Goal: Task Accomplishment & Management: Use online tool/utility

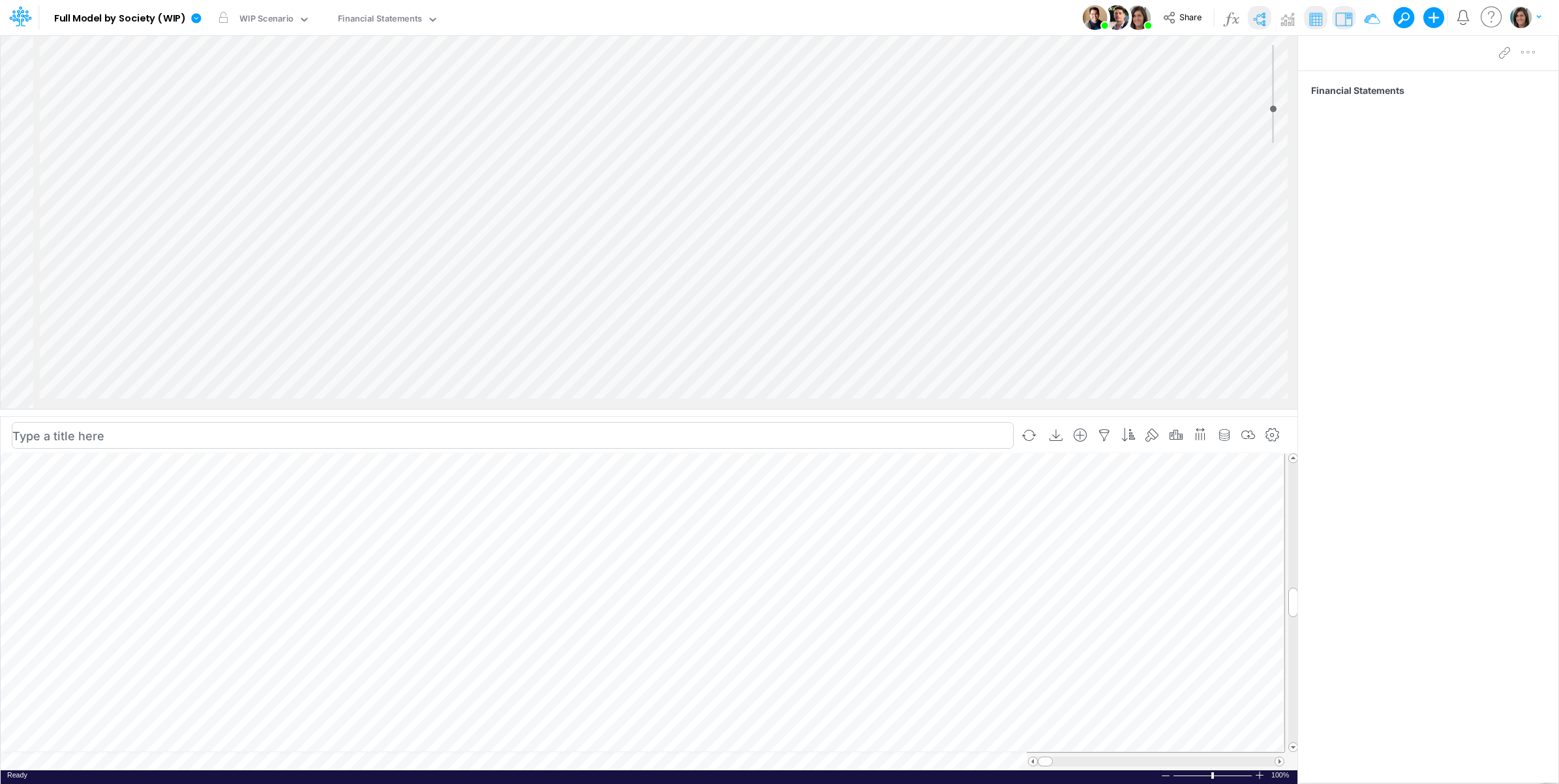
scroll to position [0, 1]
click at [1257, 13] on img at bounding box center [1258, 18] width 21 height 21
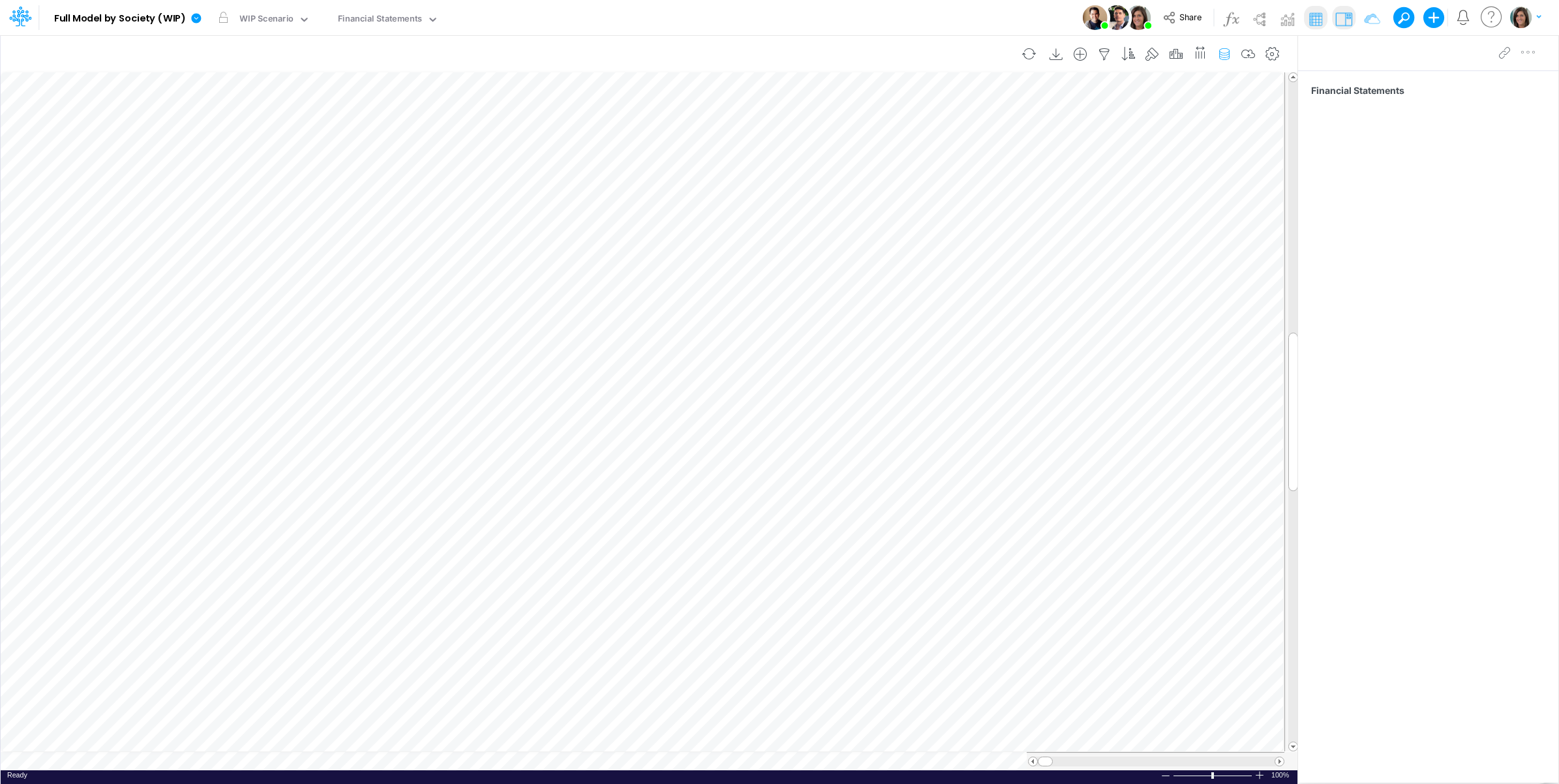
click at [1225, 52] on icon "button" at bounding box center [1225, 54] width 20 height 14
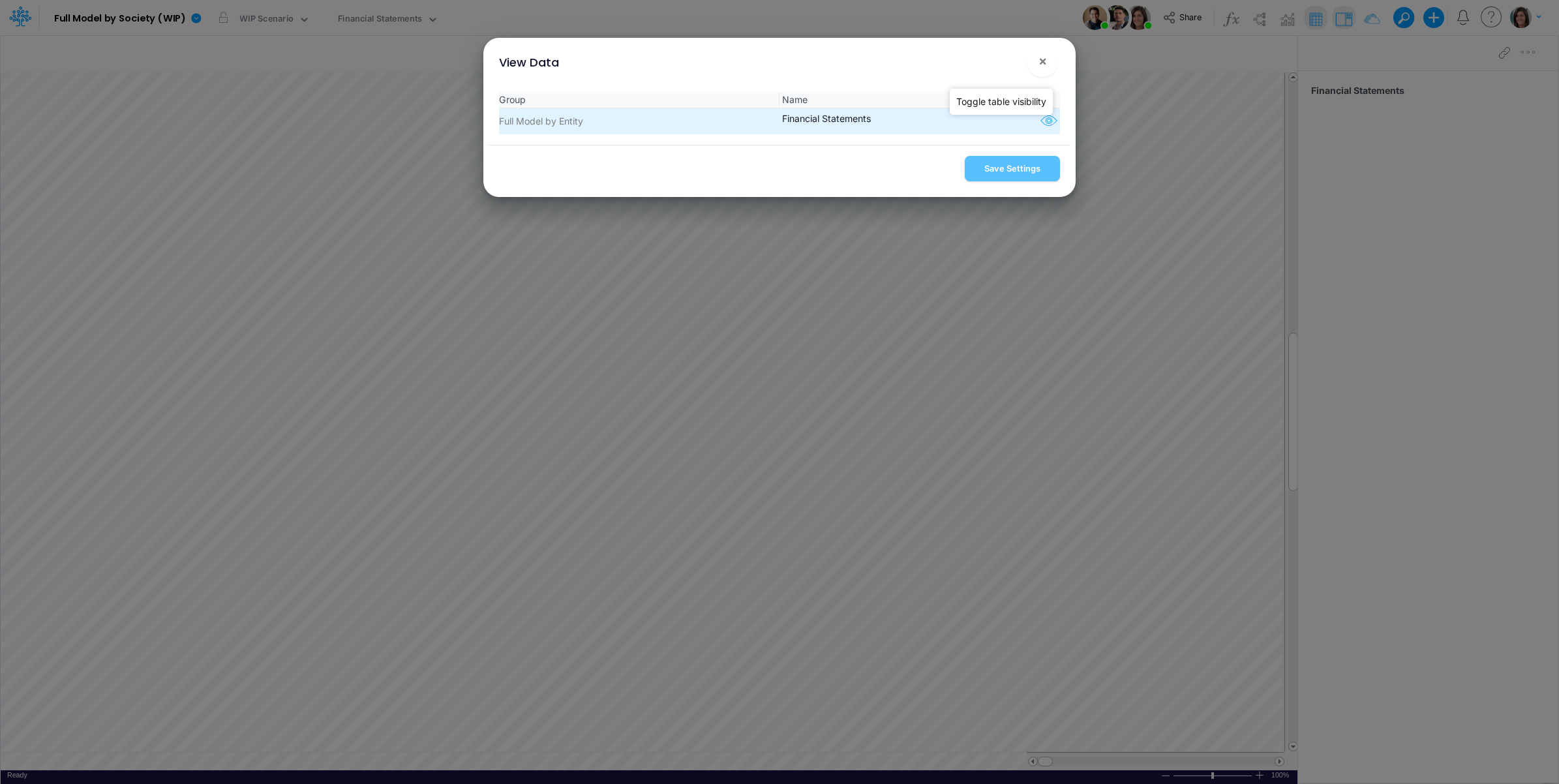
click at [1042, 123] on icon "button" at bounding box center [1049, 121] width 20 height 17
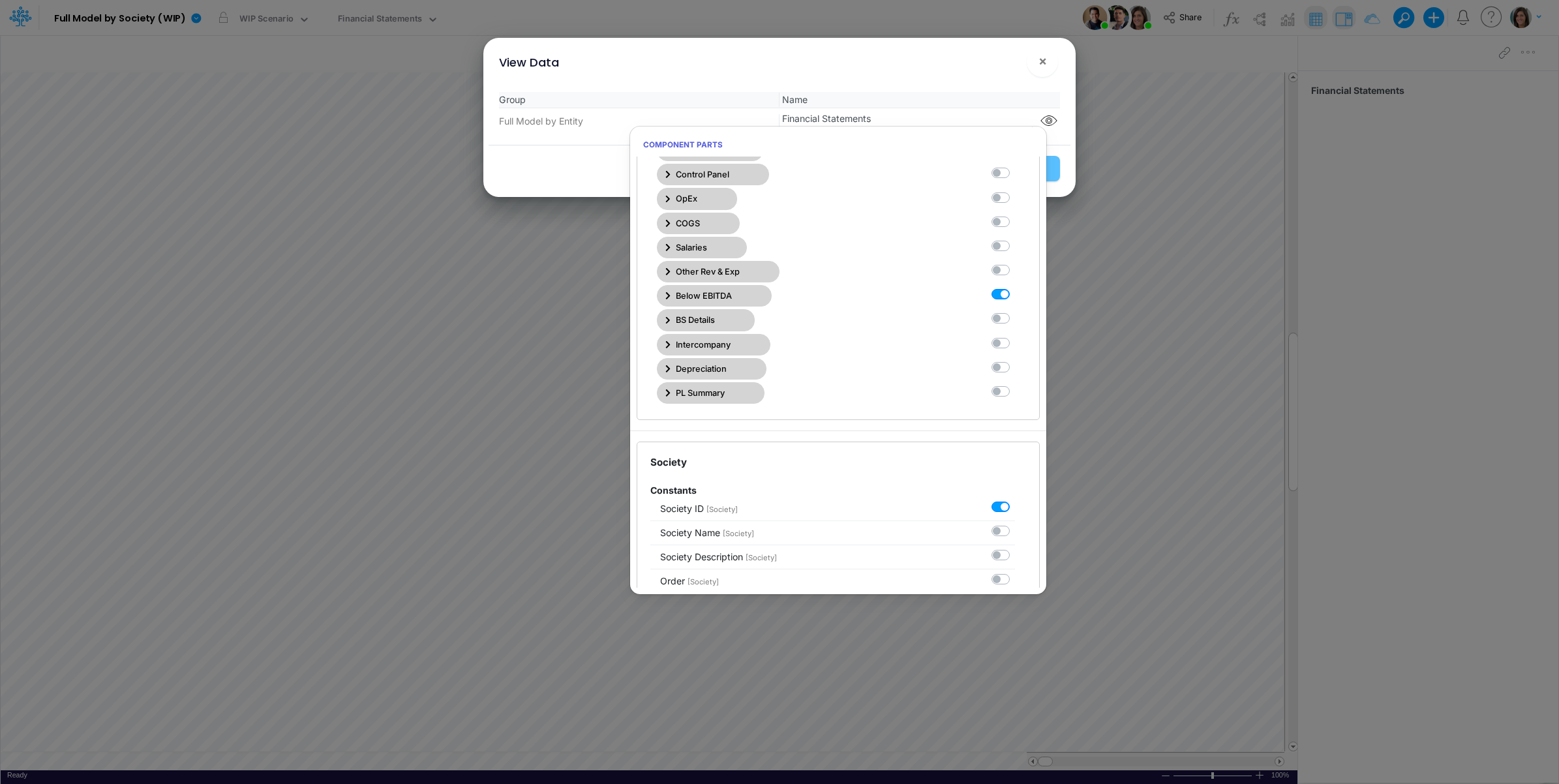
scroll to position [326, 0]
click at [1015, 286] on label at bounding box center [1015, 286] width 0 height 0
click at [1015, 294] on Statements10 "checkbox" at bounding box center [1018, 289] width 8 height 8
checkbox Statements10 "false"
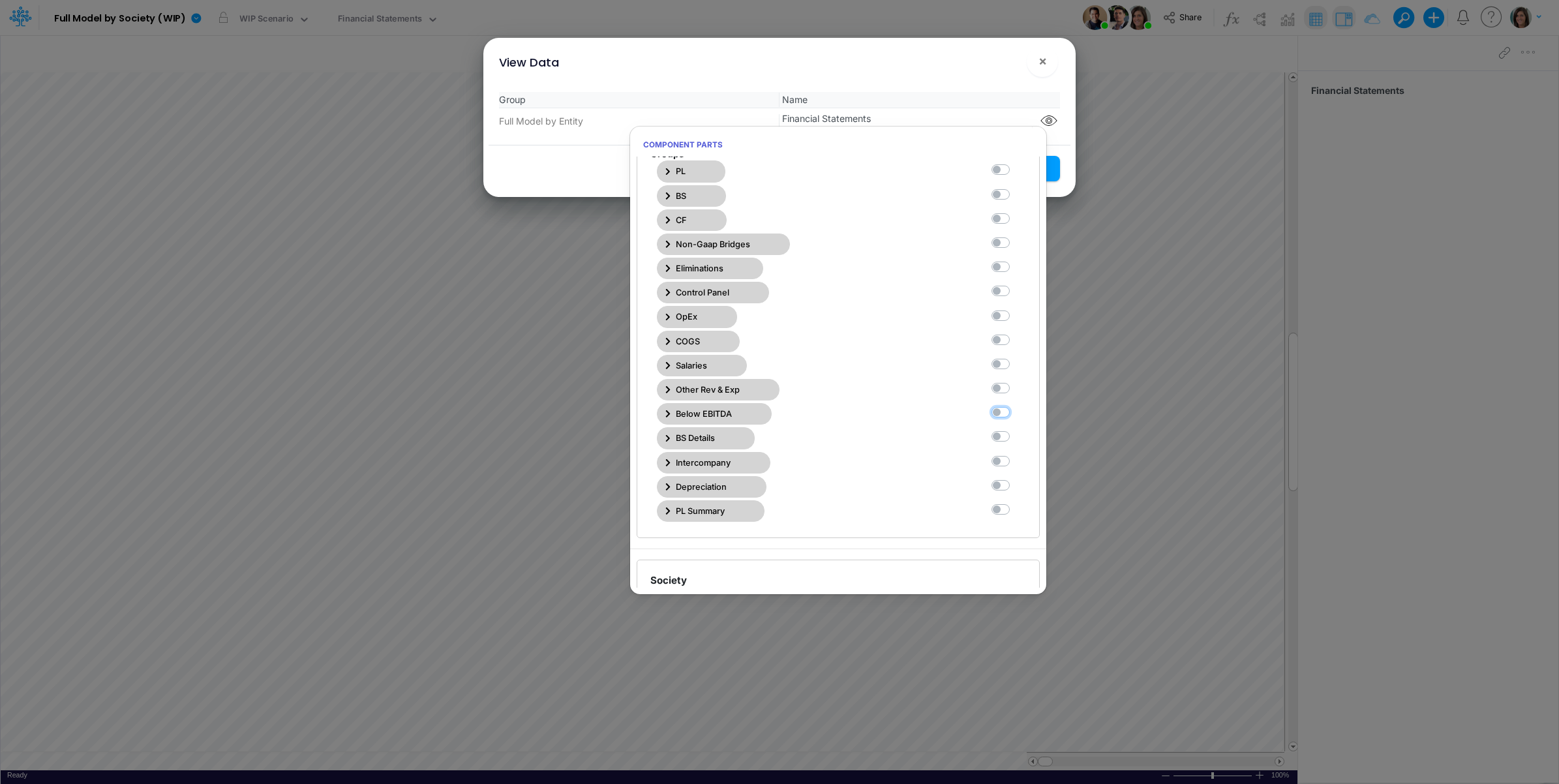
scroll to position [108, 0]
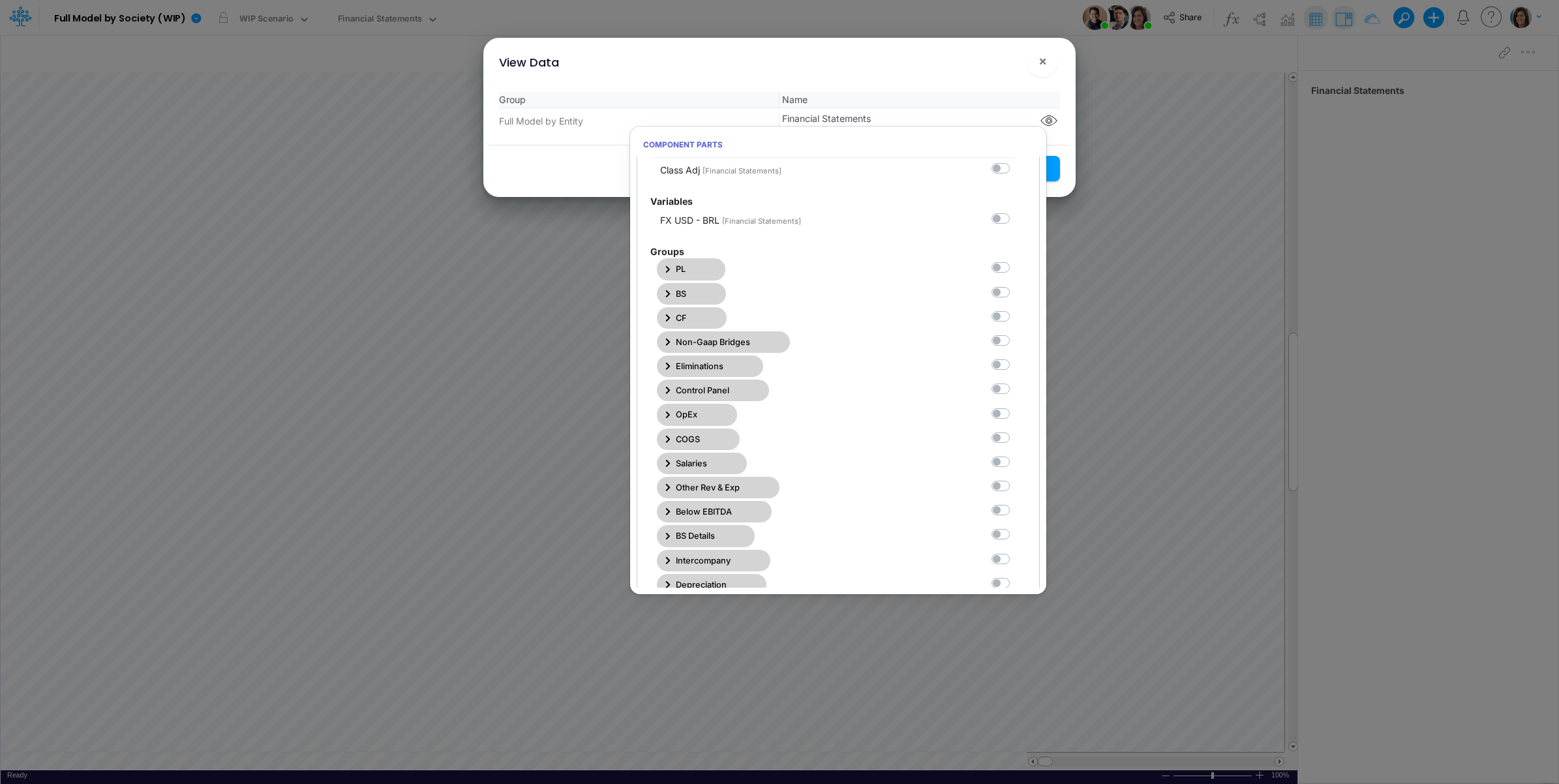
click at [1015, 261] on label at bounding box center [1015, 261] width 0 height 0
click at [1015, 269] on Statements0 "checkbox" at bounding box center [1018, 265] width 8 height 8
checkbox Statements0 "true"
click at [980, 89] on div "Group Name Full Model by Entity Financial Statements" at bounding box center [780, 113] width 582 height 63
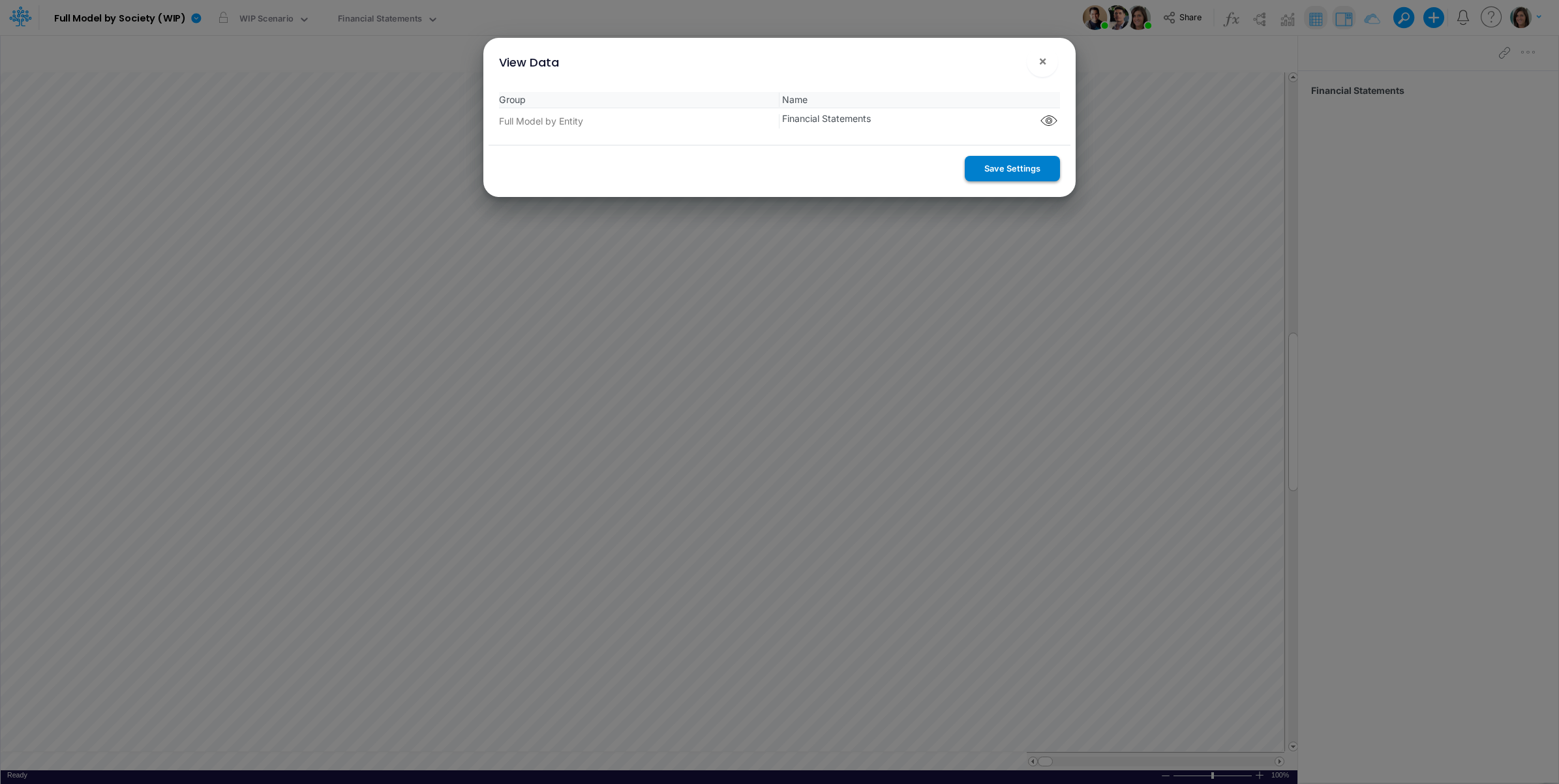
click at [1002, 170] on button "Save Settings" at bounding box center [1012, 168] width 95 height 25
click at [1022, 63] on div "View Data ×" at bounding box center [780, 60] width 582 height 44
click at [1041, 57] on span "×" at bounding box center [1042, 60] width 8 height 16
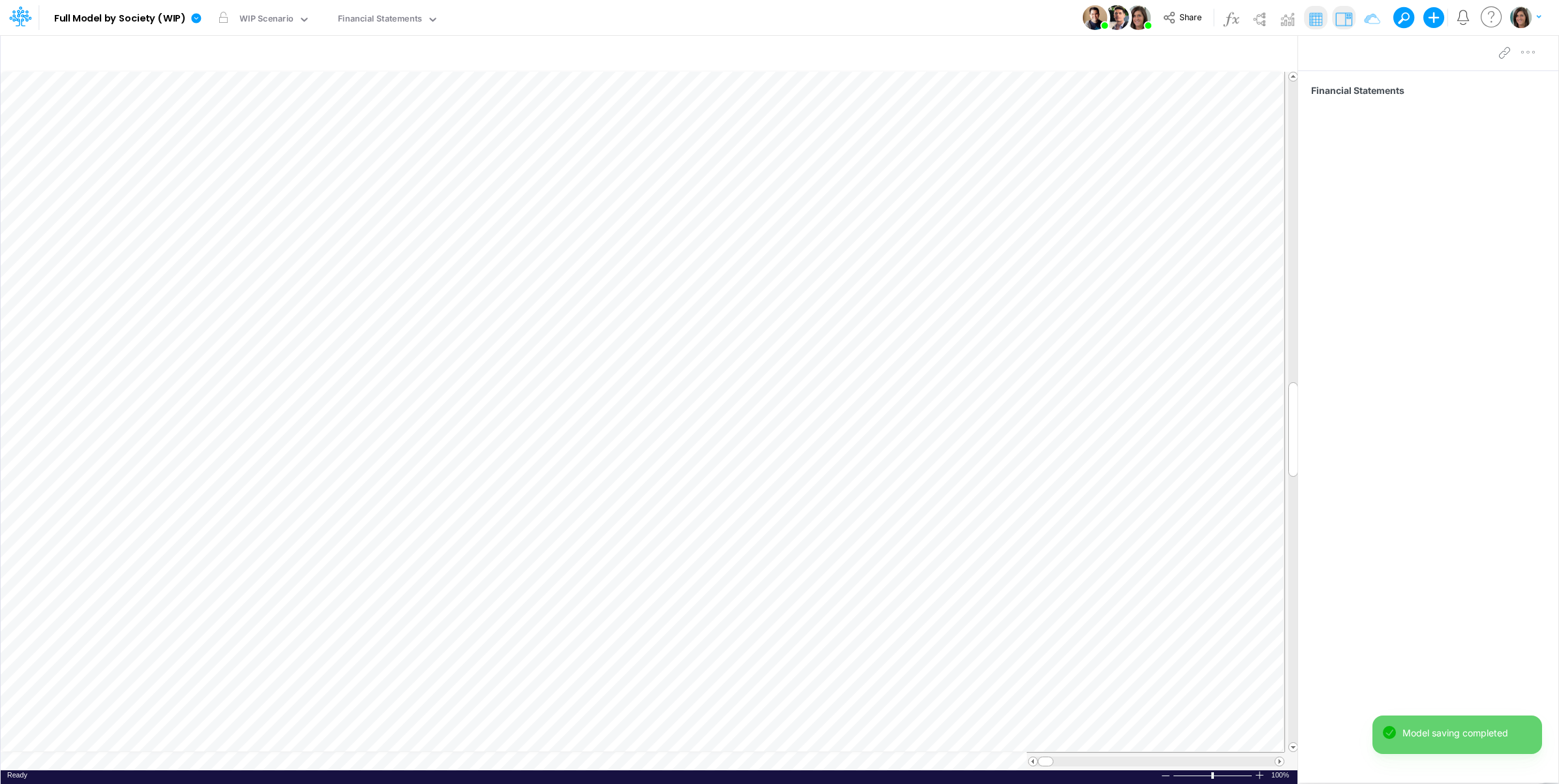
scroll to position [0, 1]
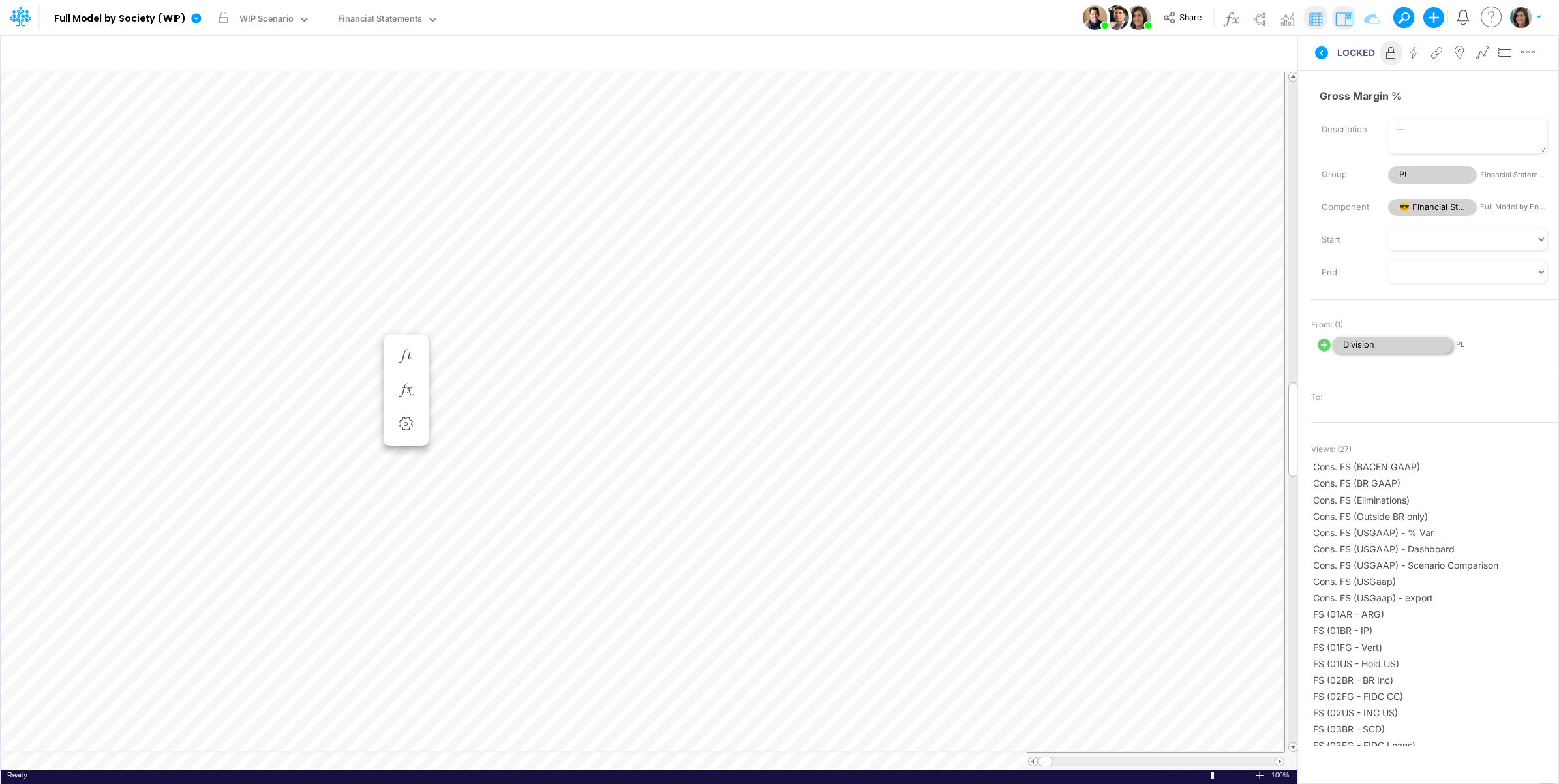
click at [1396, 344] on span "Division" at bounding box center [1393, 345] width 121 height 18
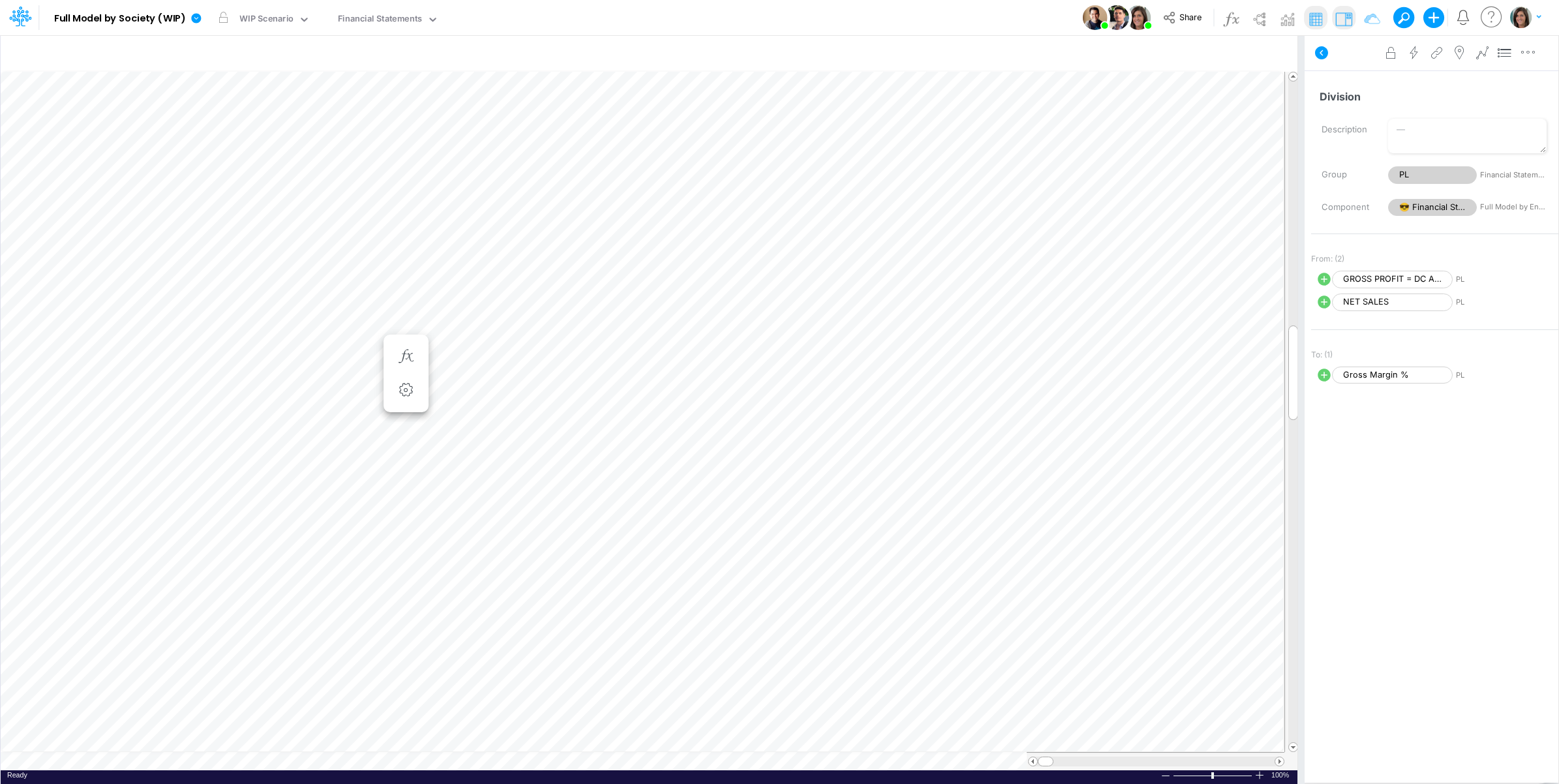
scroll to position [0, 1]
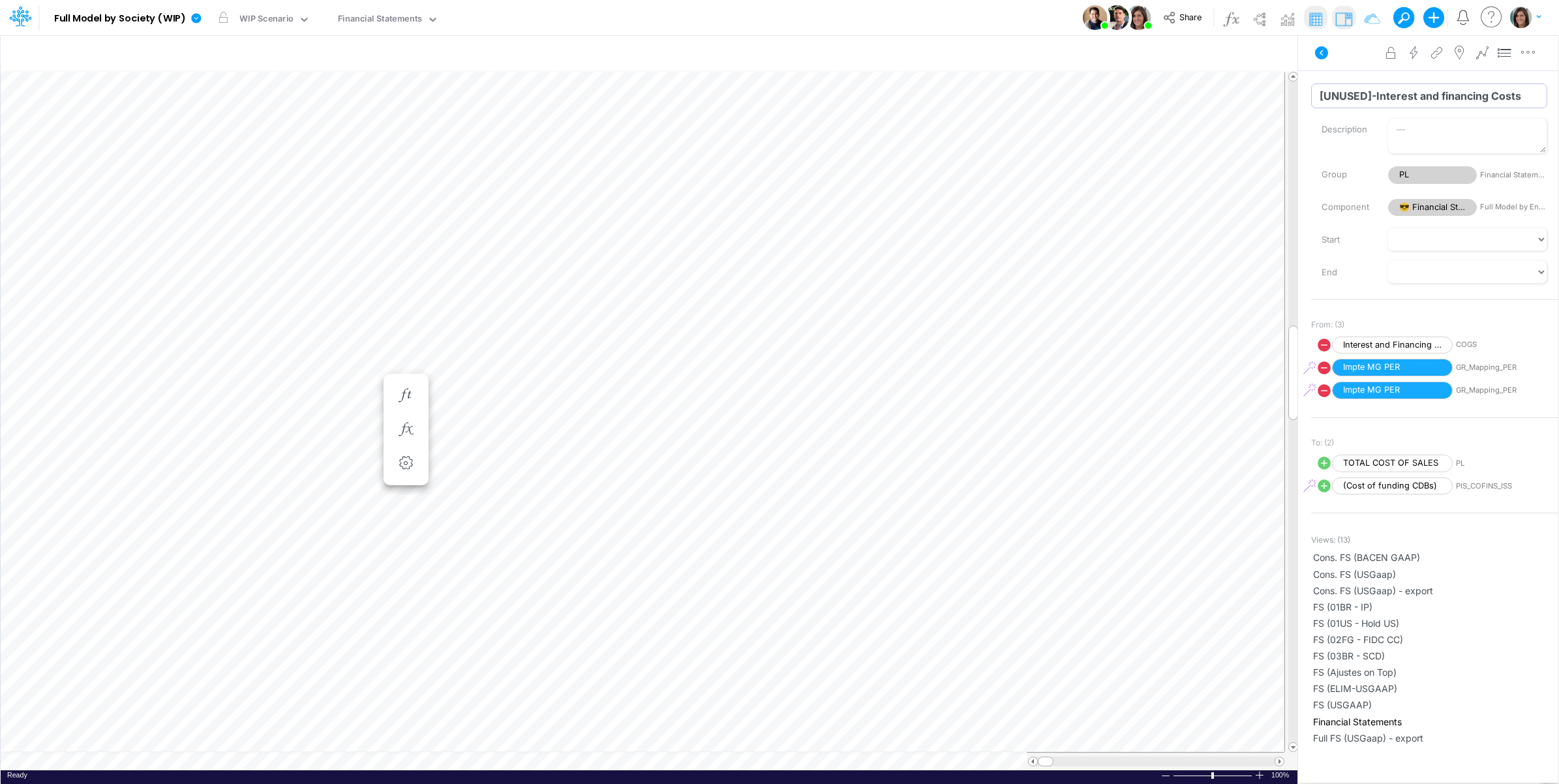
drag, startPoint x: 1377, startPoint y: 96, endPoint x: 1293, endPoint y: 101, distance: 84.1
click at [1293, 101] on div "Insert child node Variable Constant Group Addition Subtraction Multiplication D…" at bounding box center [780, 409] width 1559 height 750
click at [1319, 56] on icon at bounding box center [1322, 53] width 13 height 13
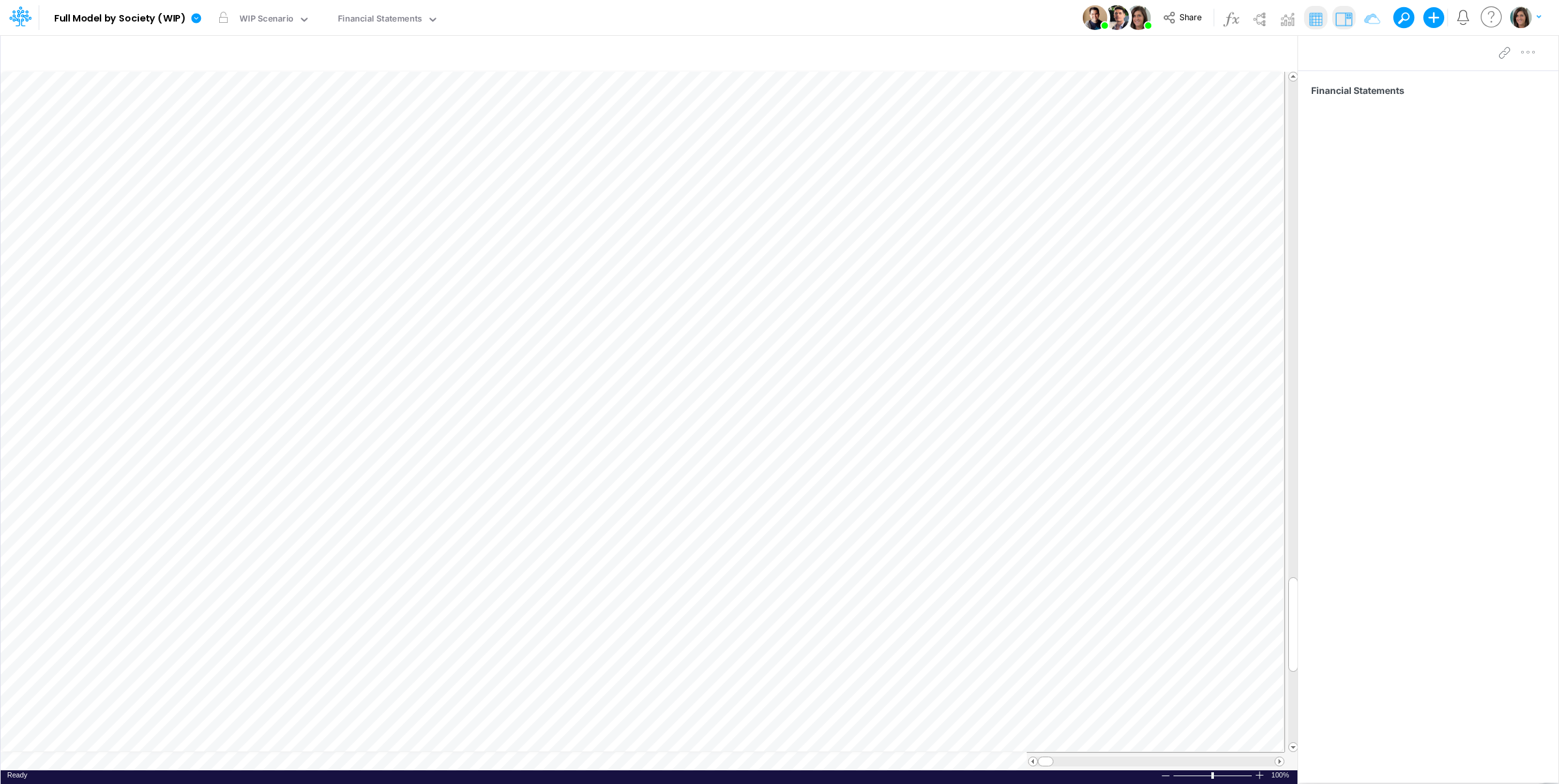
scroll to position [0, 1]
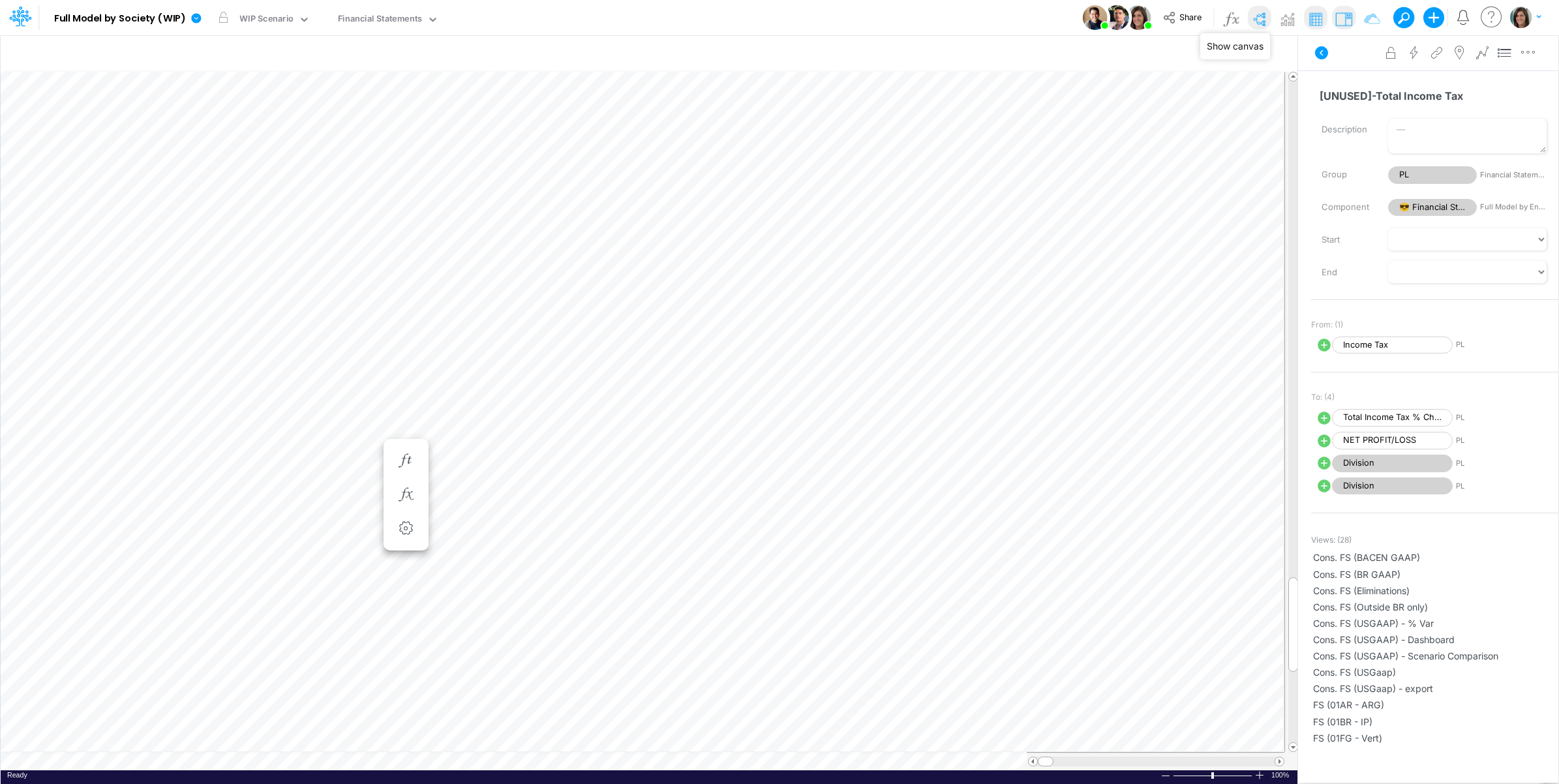
click at [1251, 18] on img at bounding box center [1258, 18] width 21 height 21
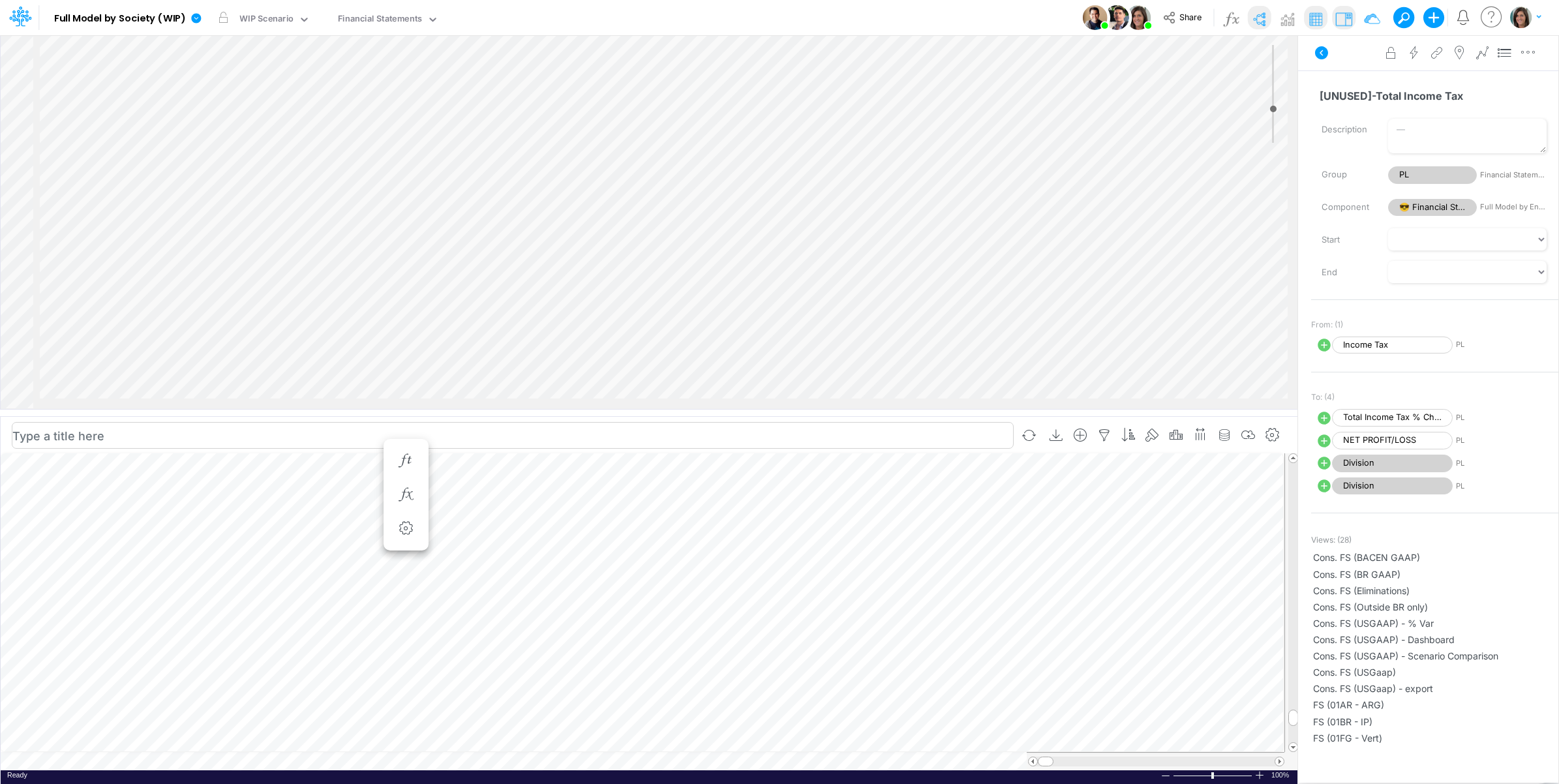
scroll to position [0, 1]
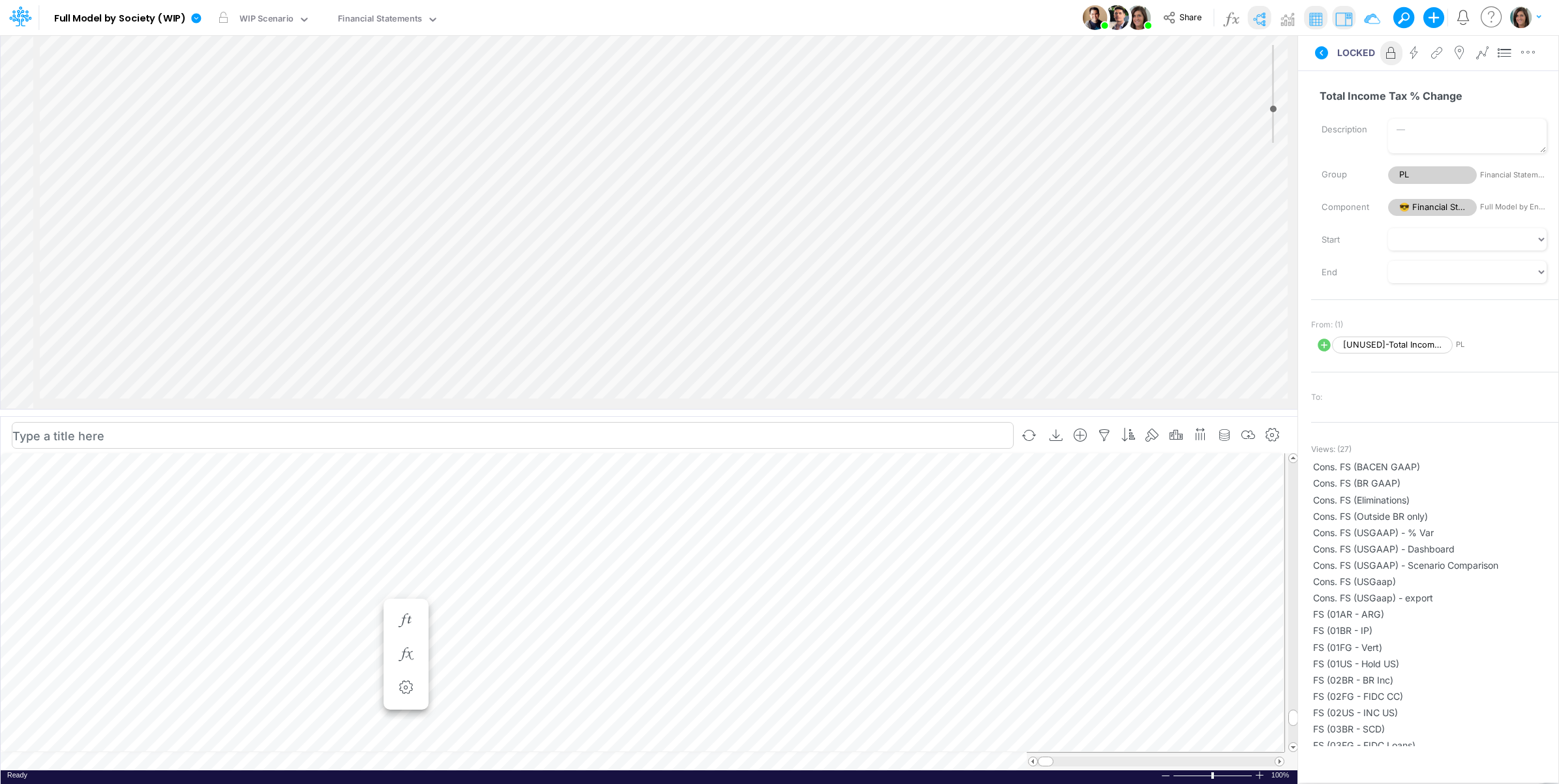
scroll to position [0, 1]
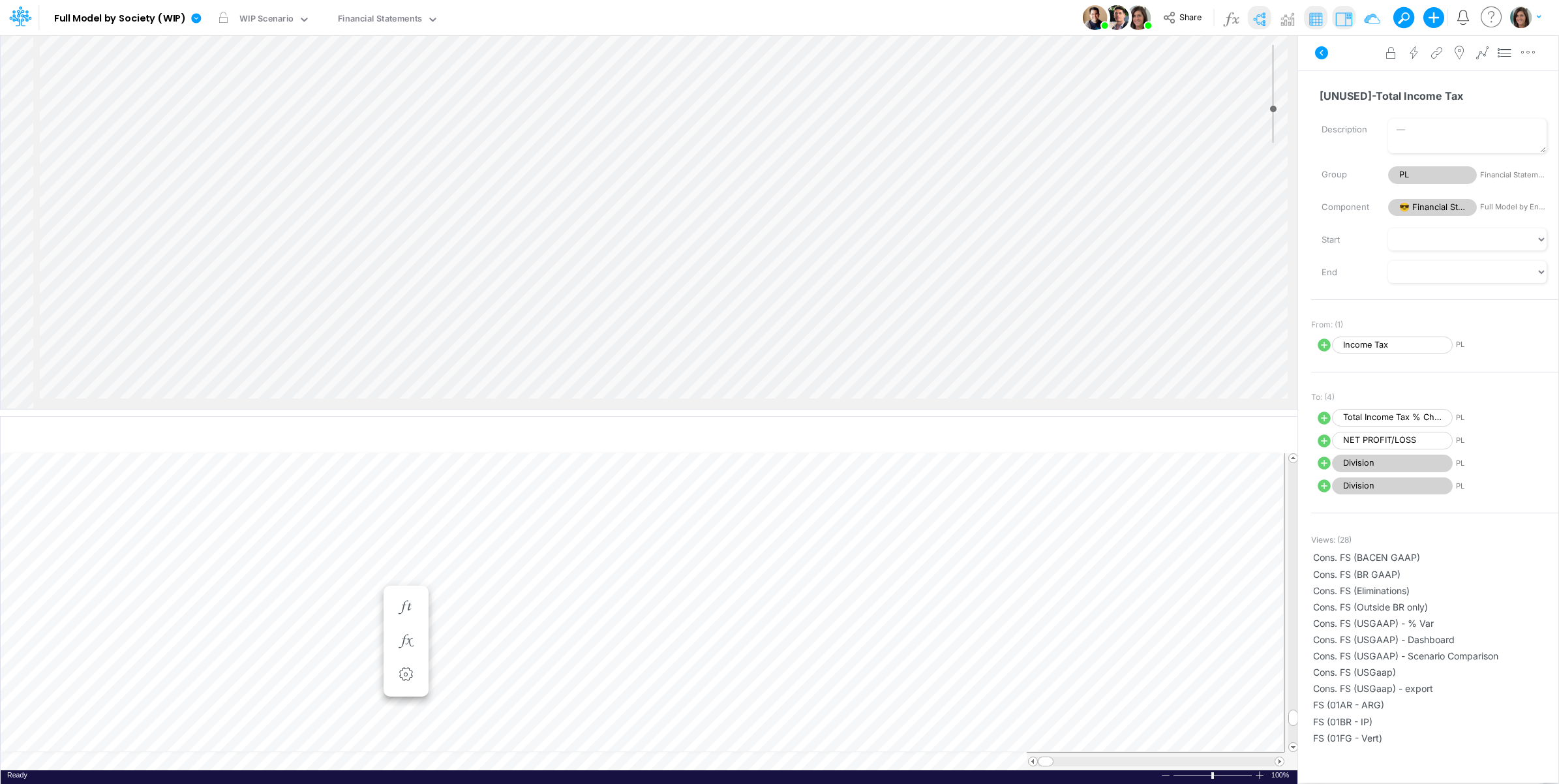
scroll to position [0, 1645]
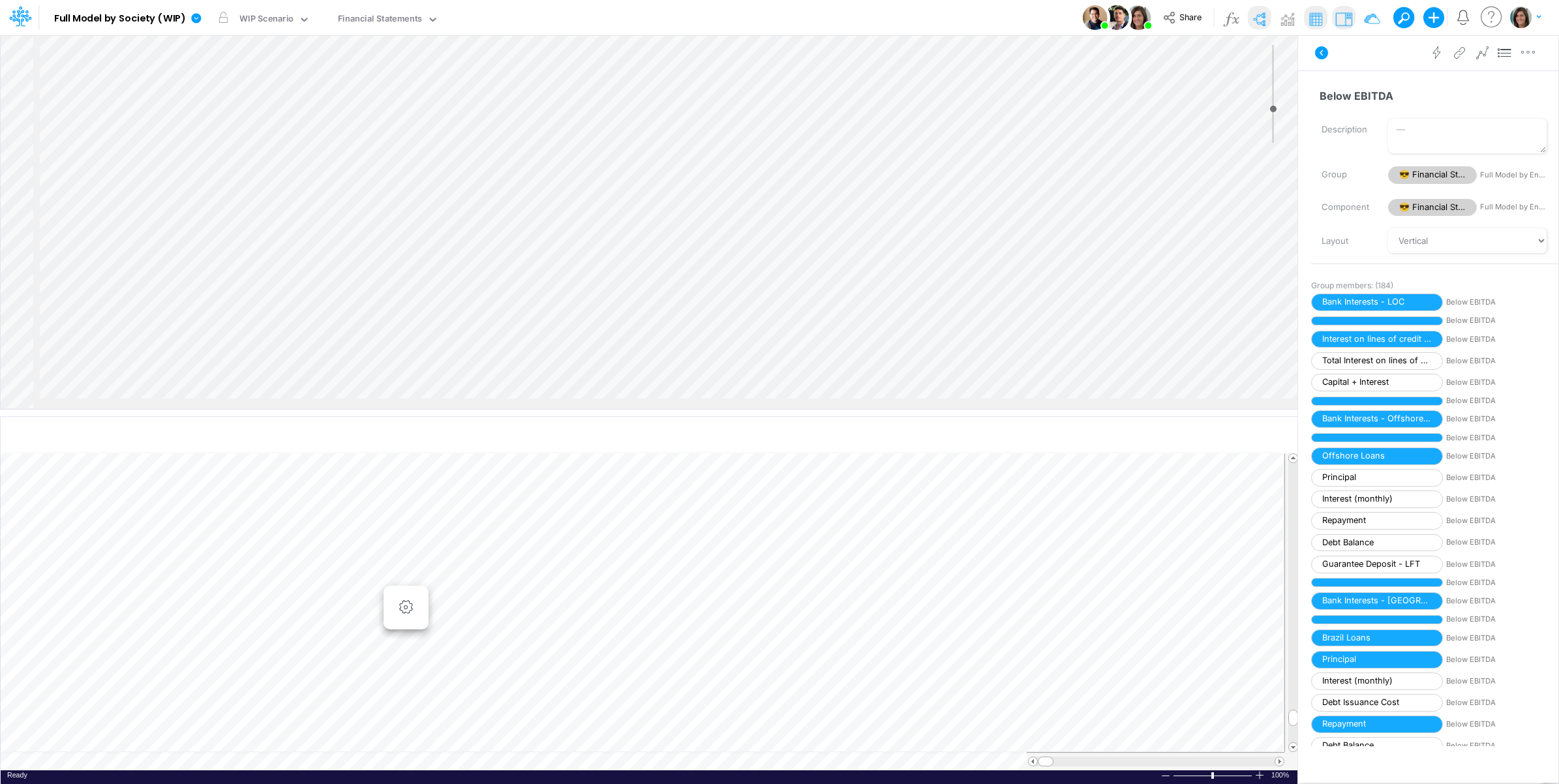
scroll to position [0, 585]
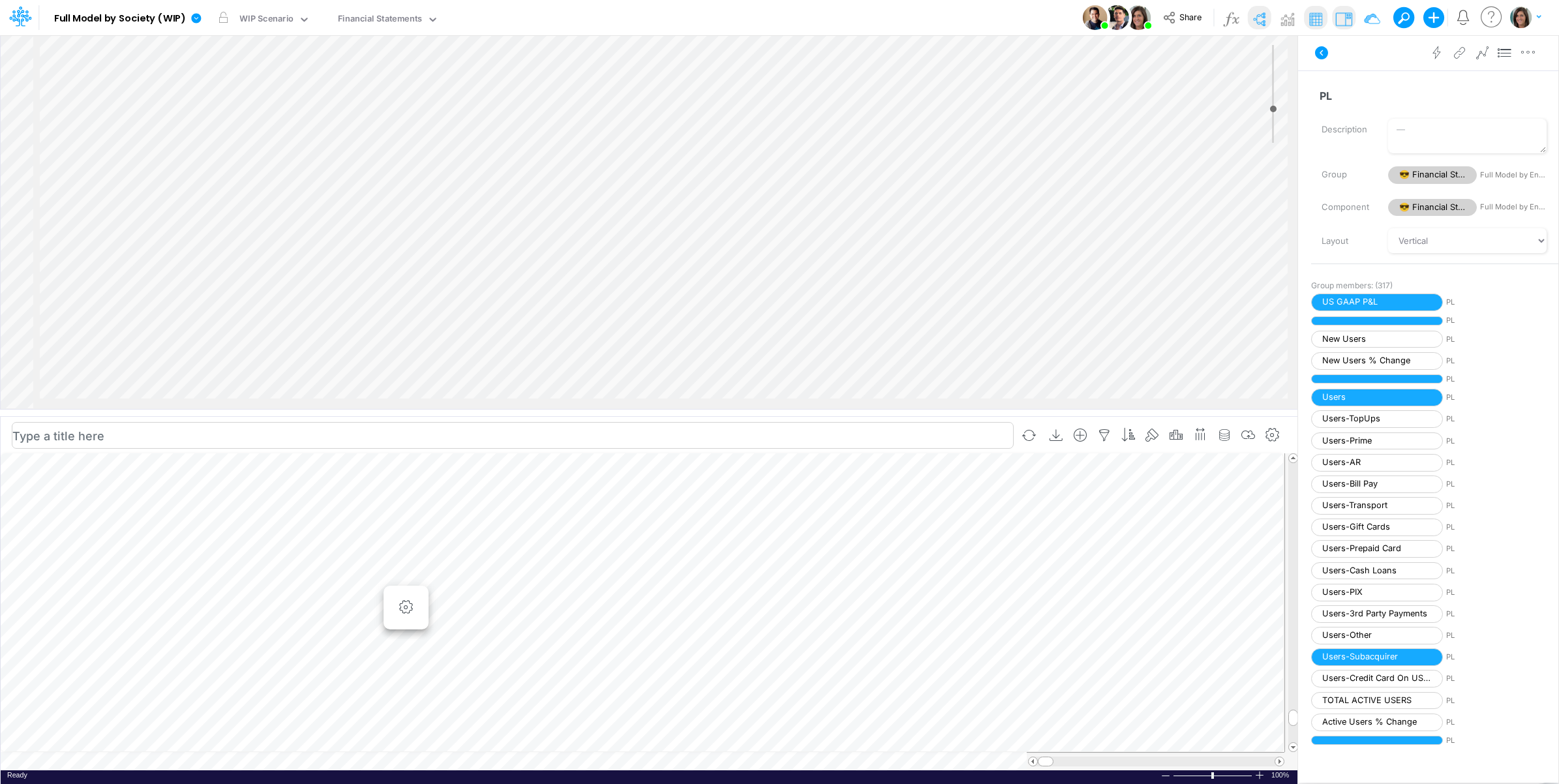
scroll to position [0, 1]
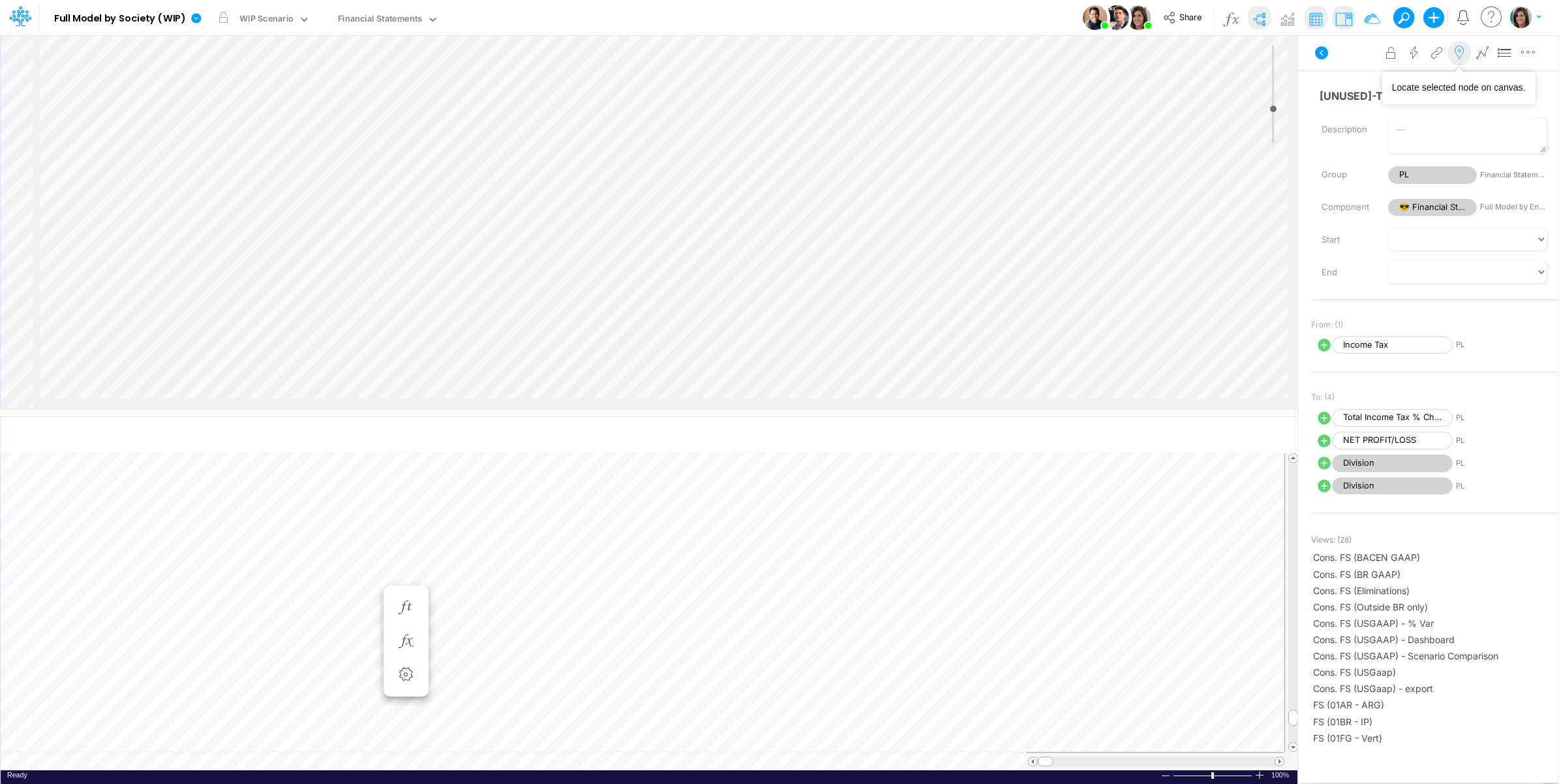
click at [1455, 56] on icon at bounding box center [1460, 53] width 20 height 14
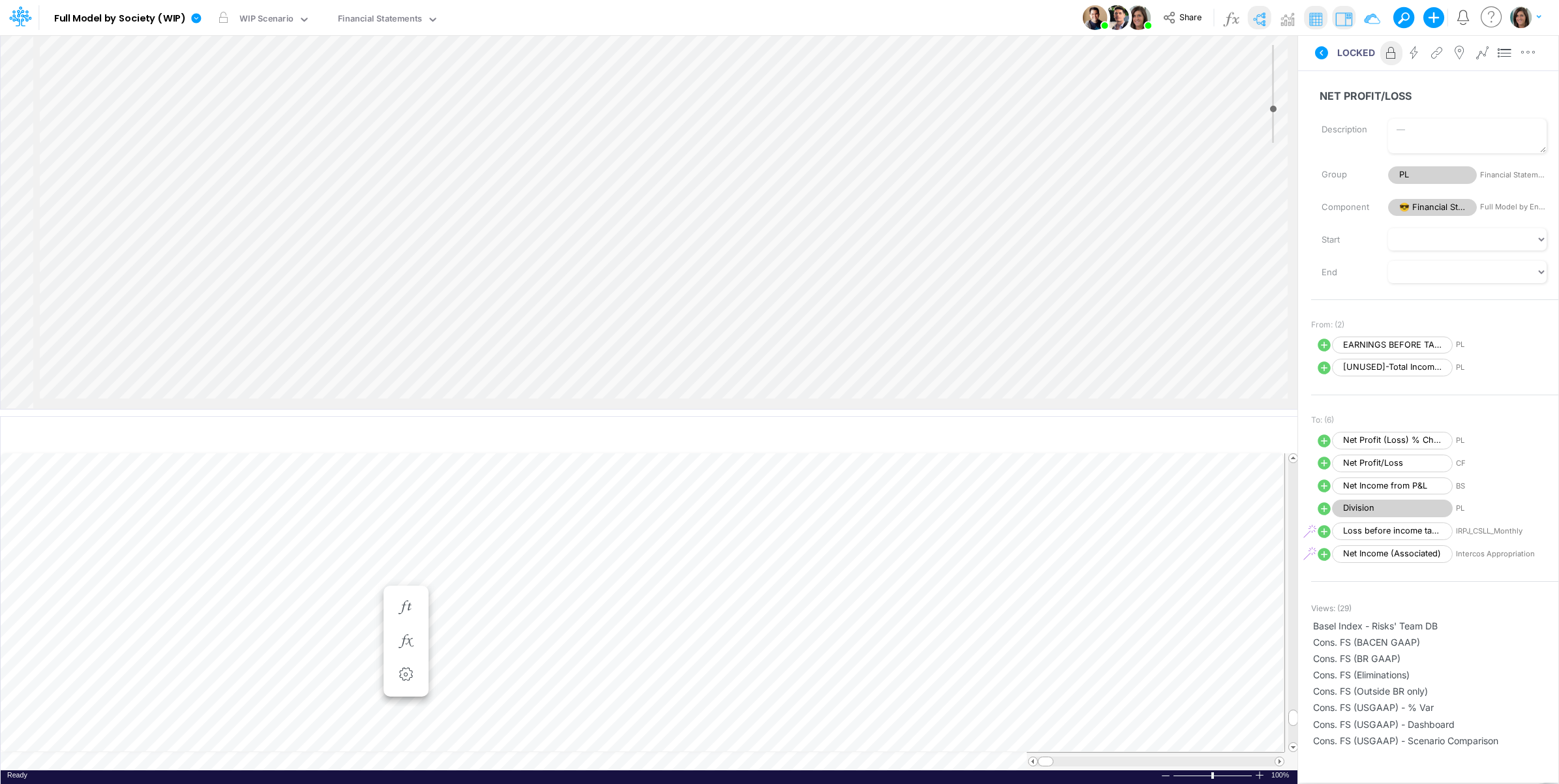
select select "1"
select select "Multiply"
select select "Add"
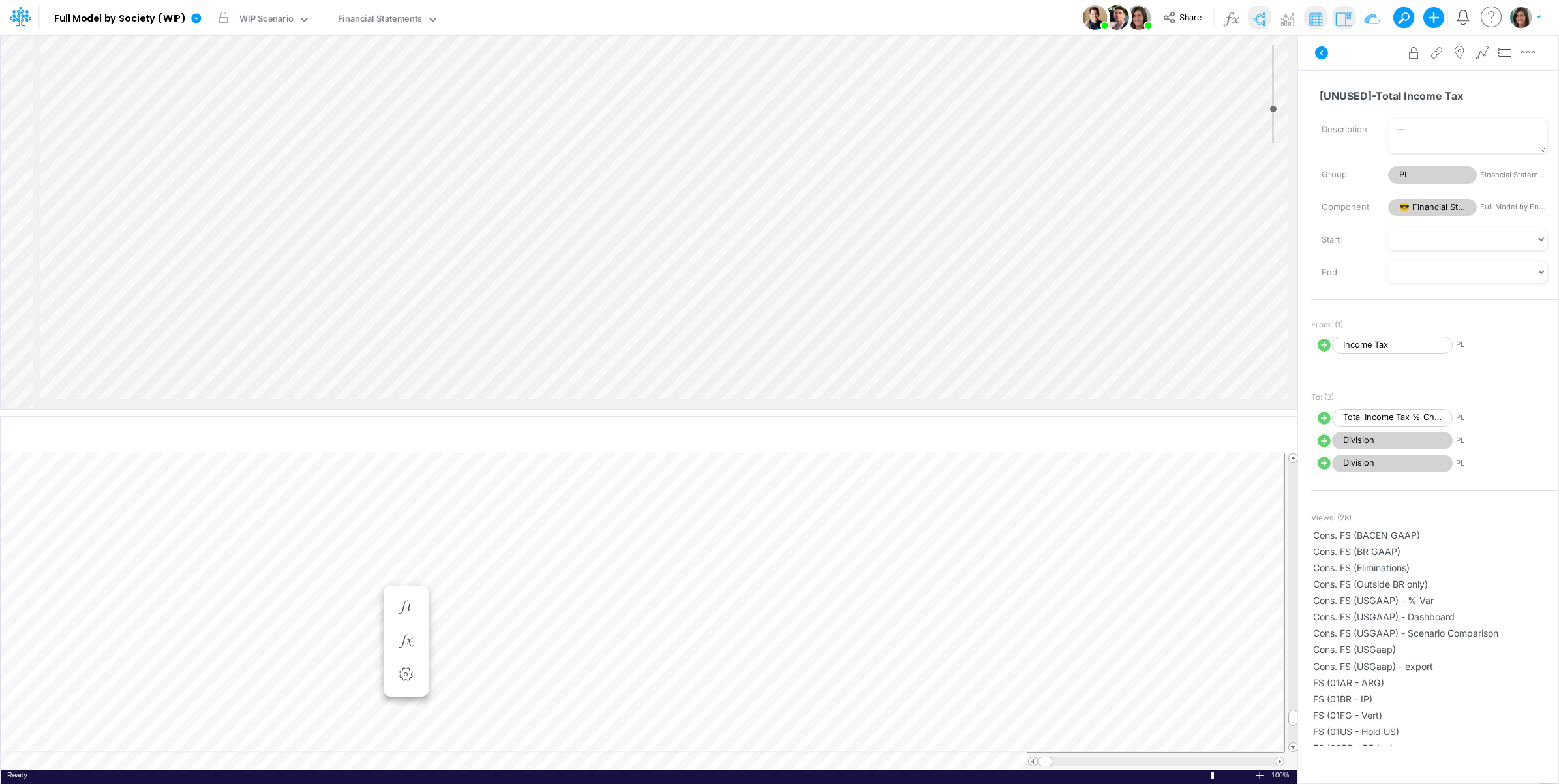
select select "1"
select select "Multiply"
select select "Add"
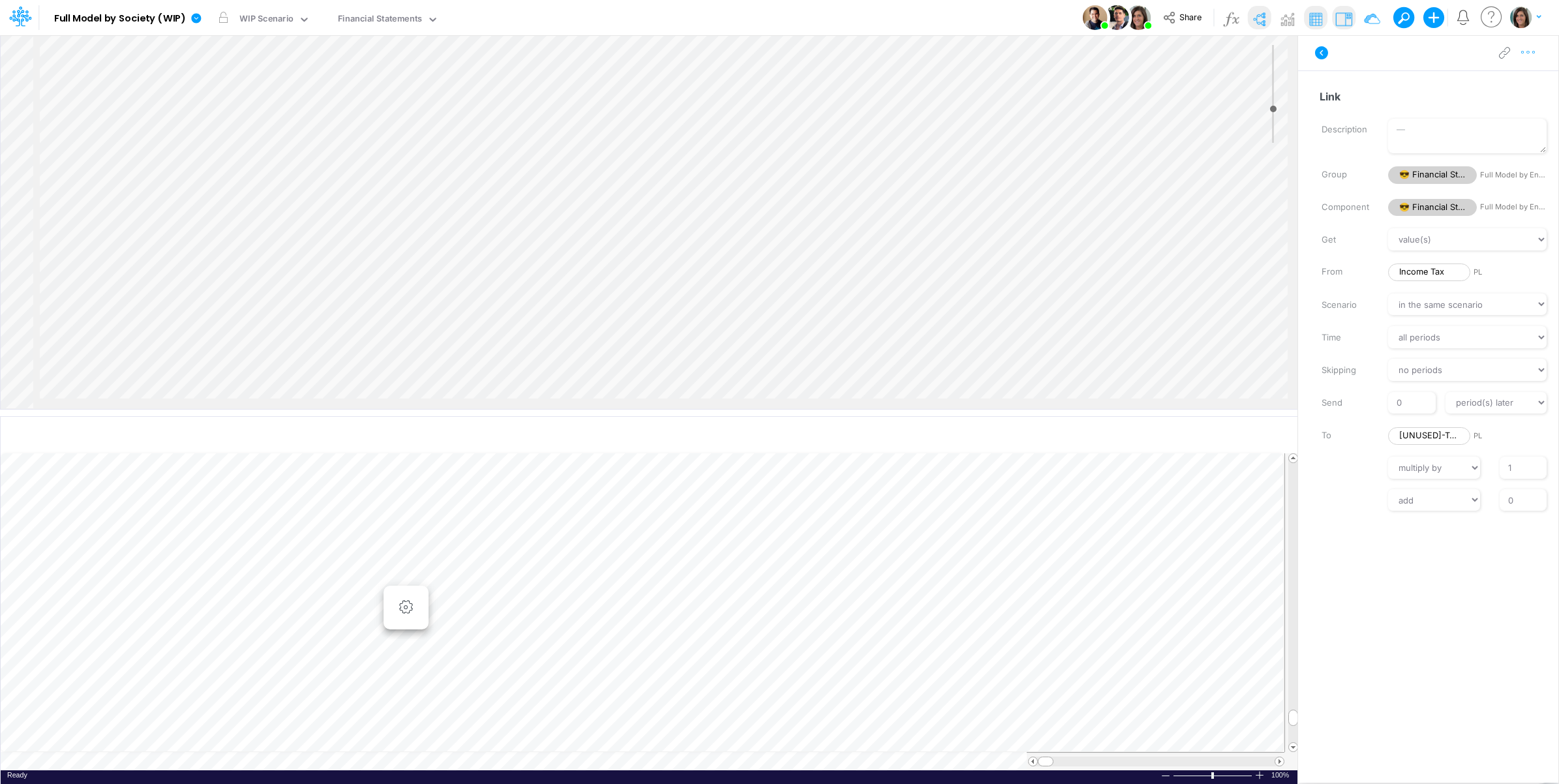
click at [1534, 52] on icon "button" at bounding box center [1528, 53] width 20 height 14
click at [1477, 108] on button "Delete" at bounding box center [1460, 107] width 155 height 22
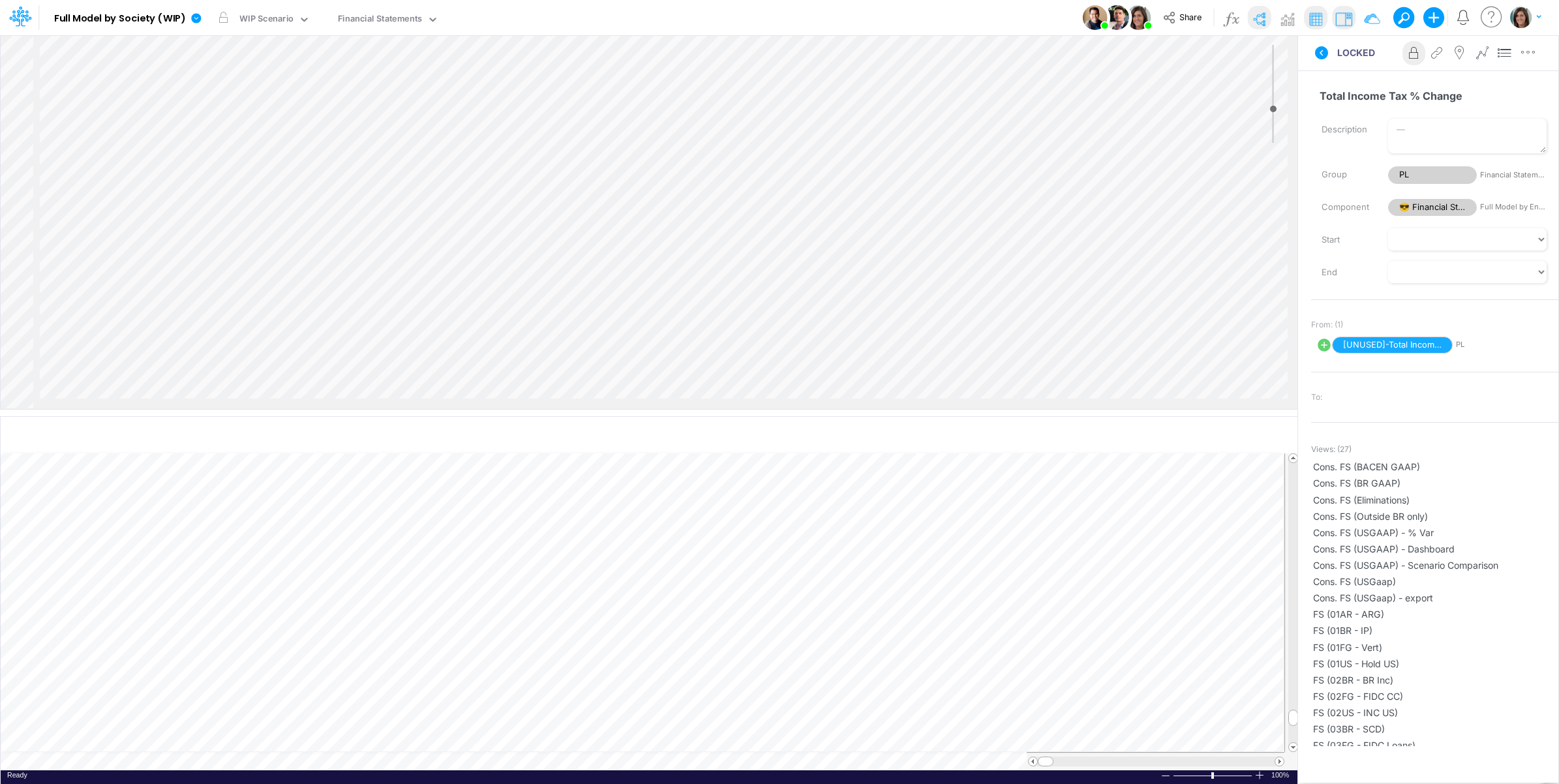
select select "ChangeRate"
select select "Multiply"
select select "Add"
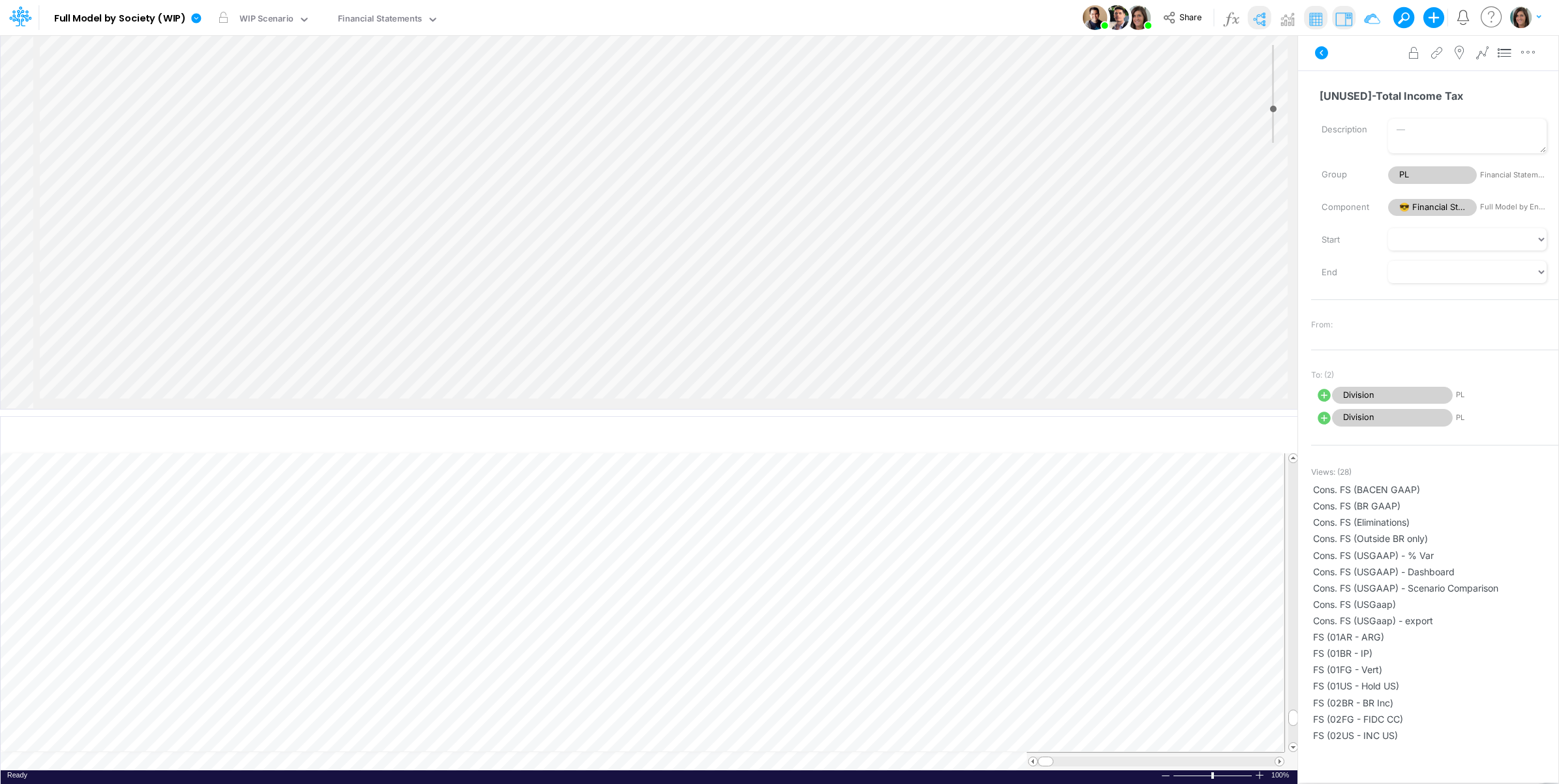
select select "1"
select select "Multiply"
select select "Add"
click at [1321, 395] on icon at bounding box center [1324, 395] width 16 height 16
select select "1"
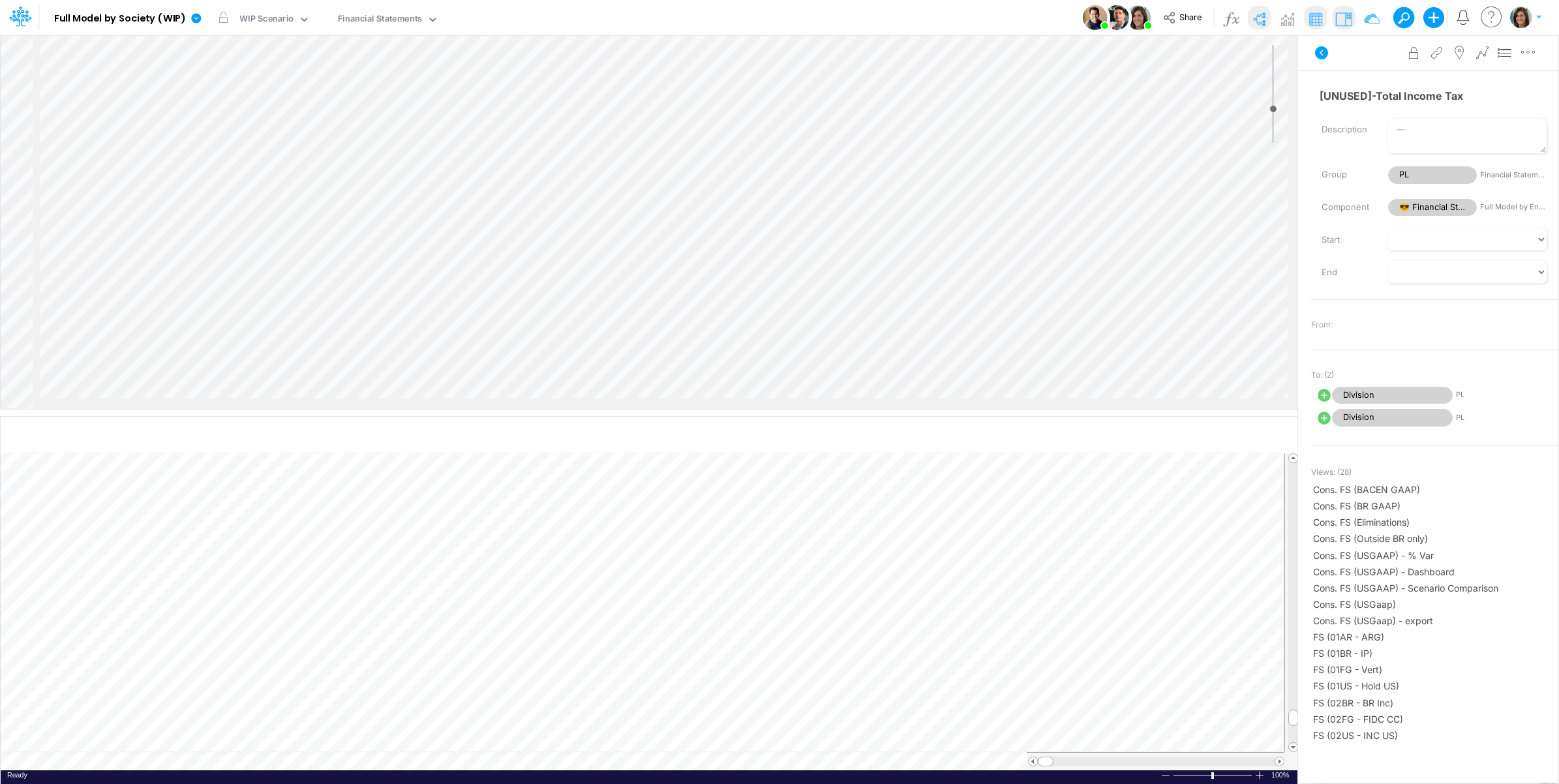
select select "Multiply"
select select "Add"
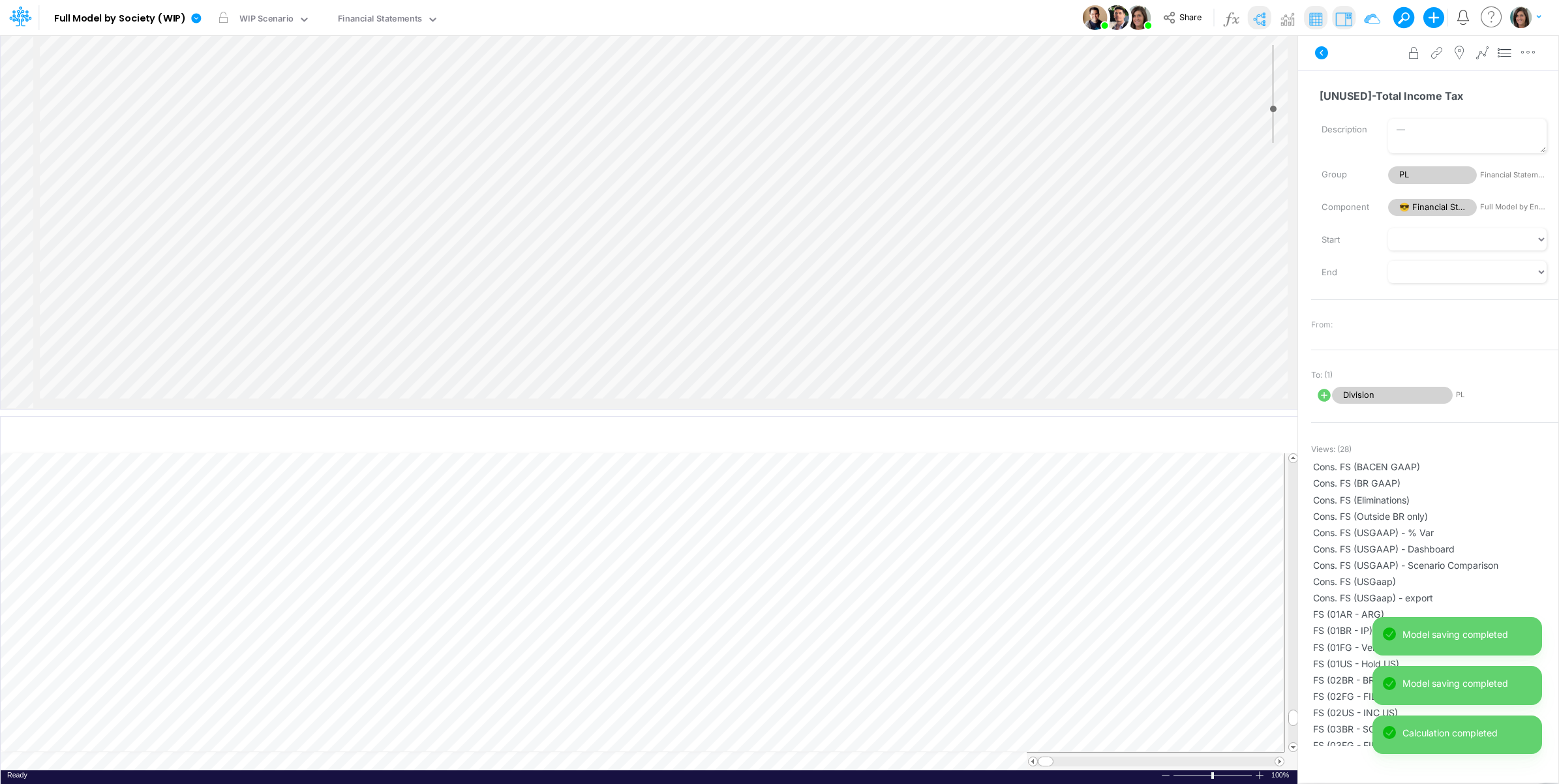
click at [1320, 396] on icon at bounding box center [1324, 395] width 13 height 13
select select "1"
select select "Multiply"
select select "Add"
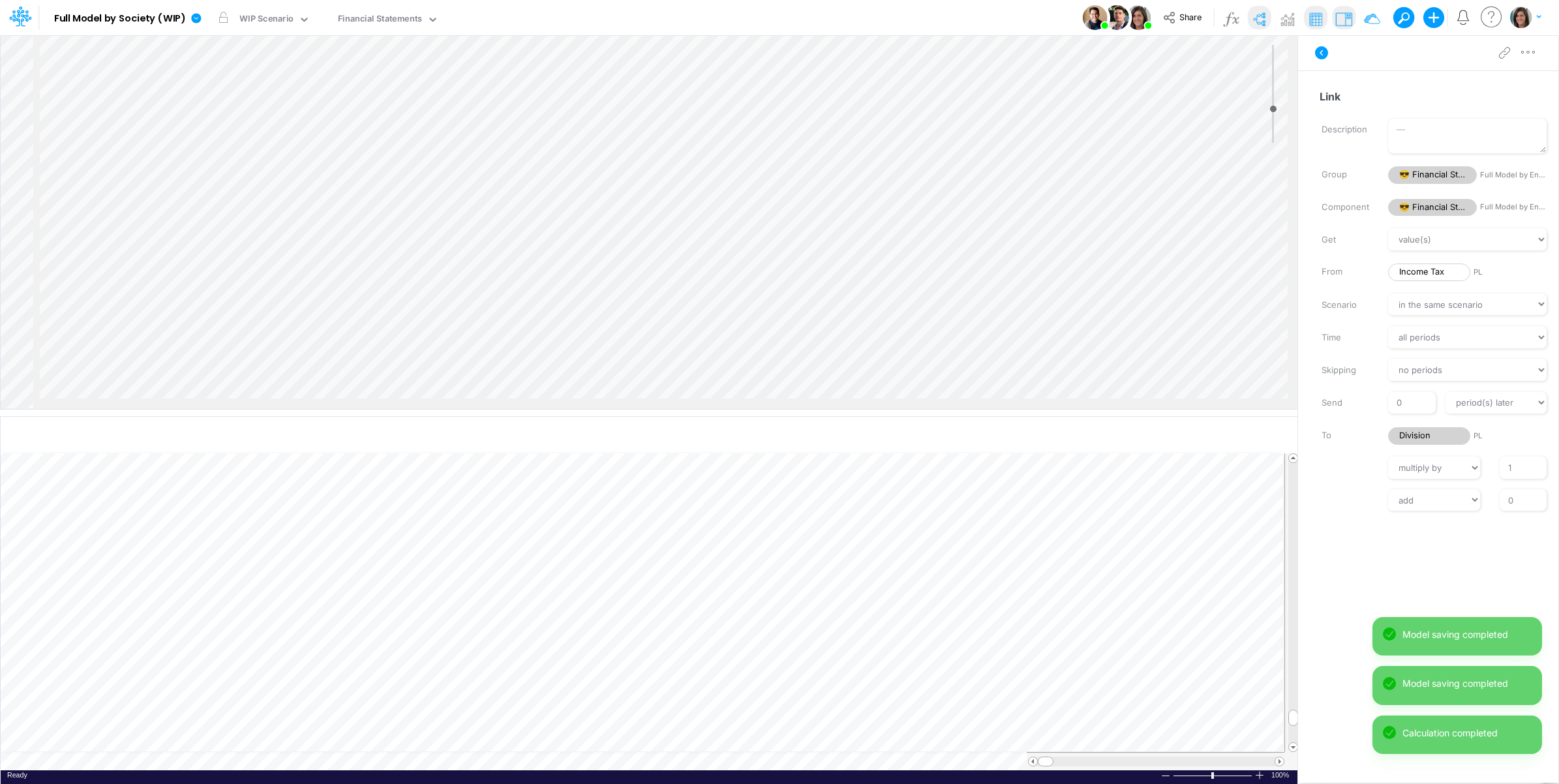
click at [1396, 57] on div "Advanced settings Delete" at bounding box center [1428, 53] width 260 height 37
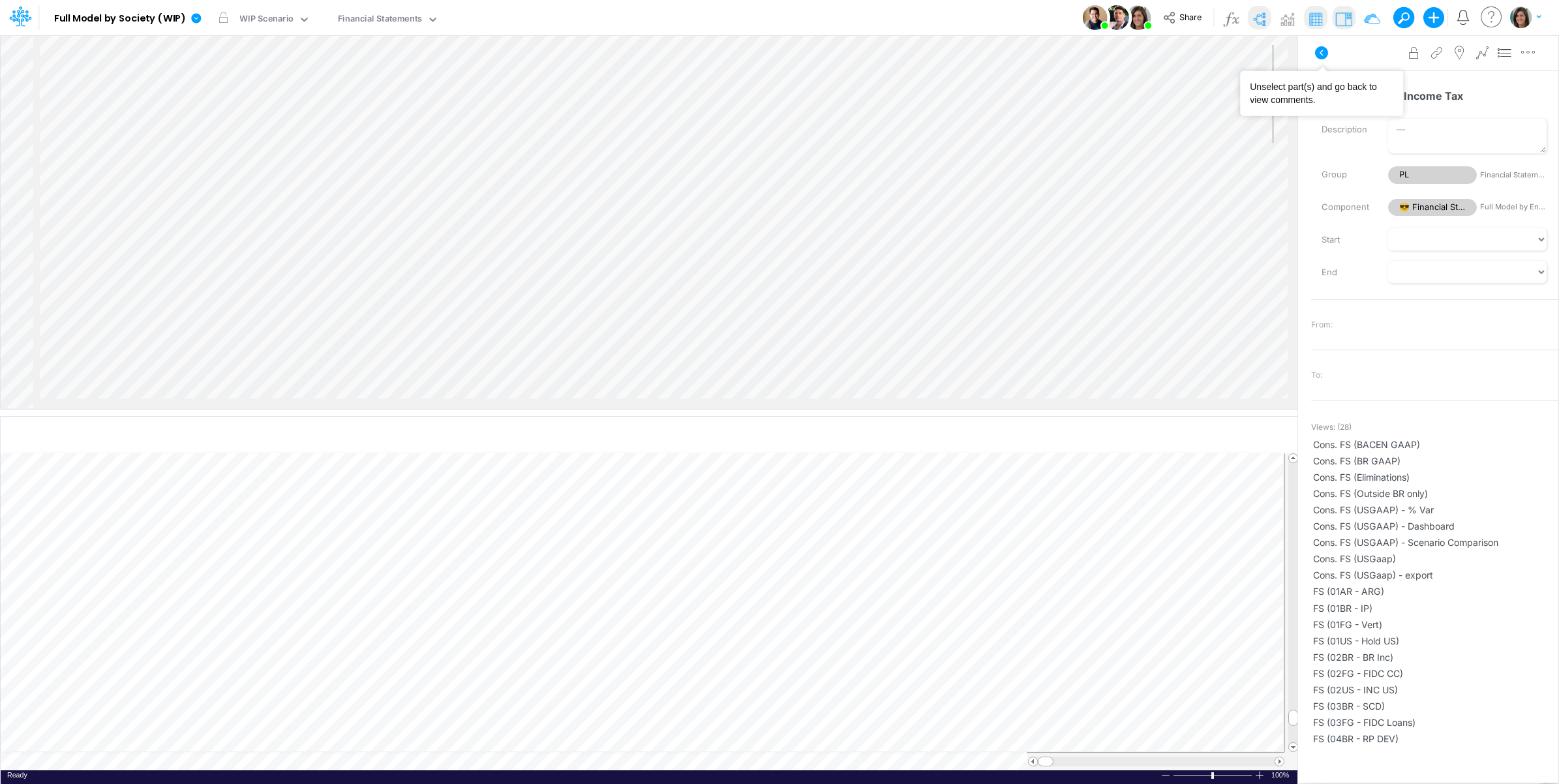
click at [1320, 52] on icon at bounding box center [1322, 53] width 16 height 16
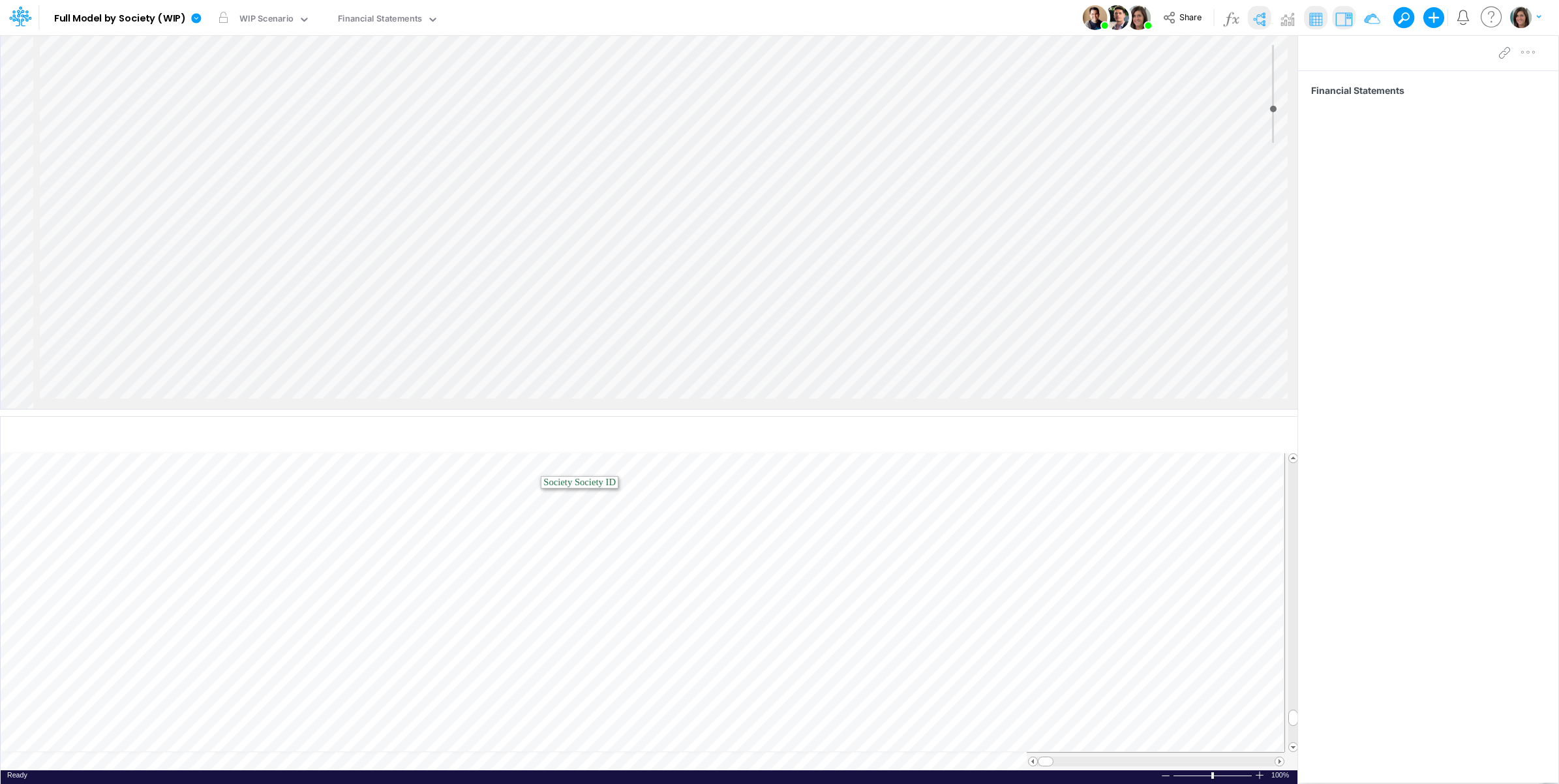
scroll to position [0, 341]
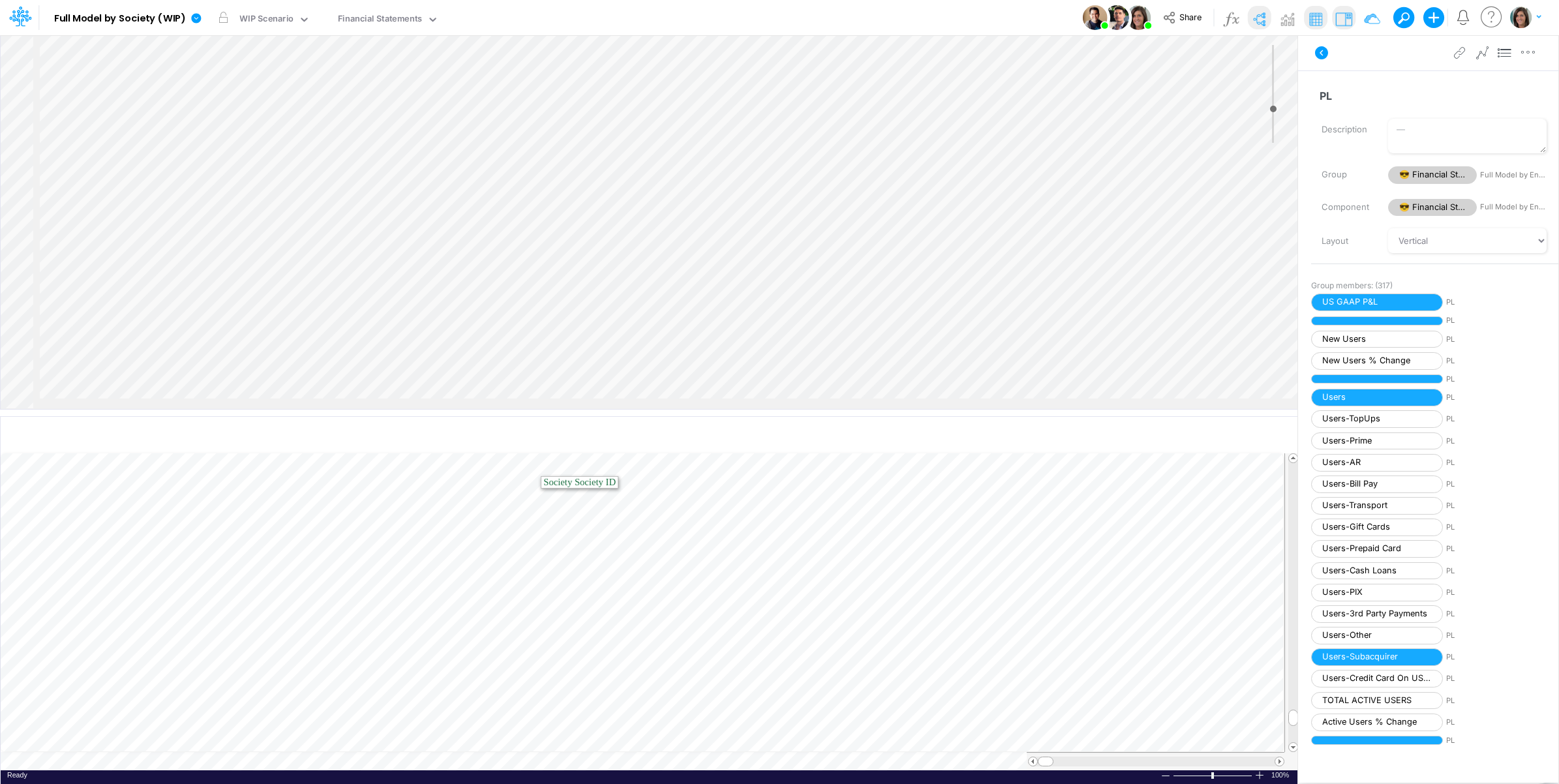
scroll to position [0, 993]
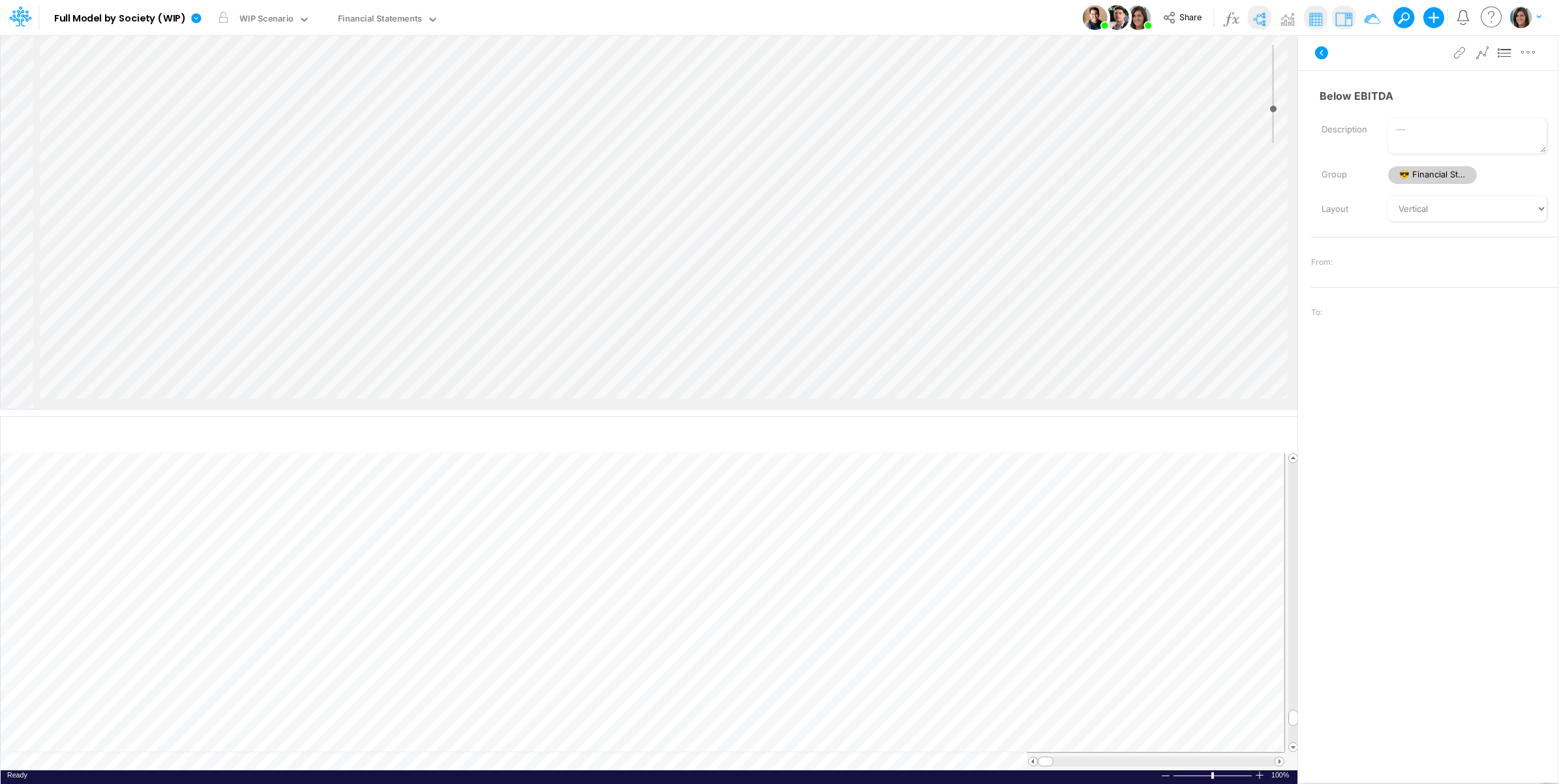
scroll to position [0, 1238]
